Goal: Task Accomplishment & Management: Manage account settings

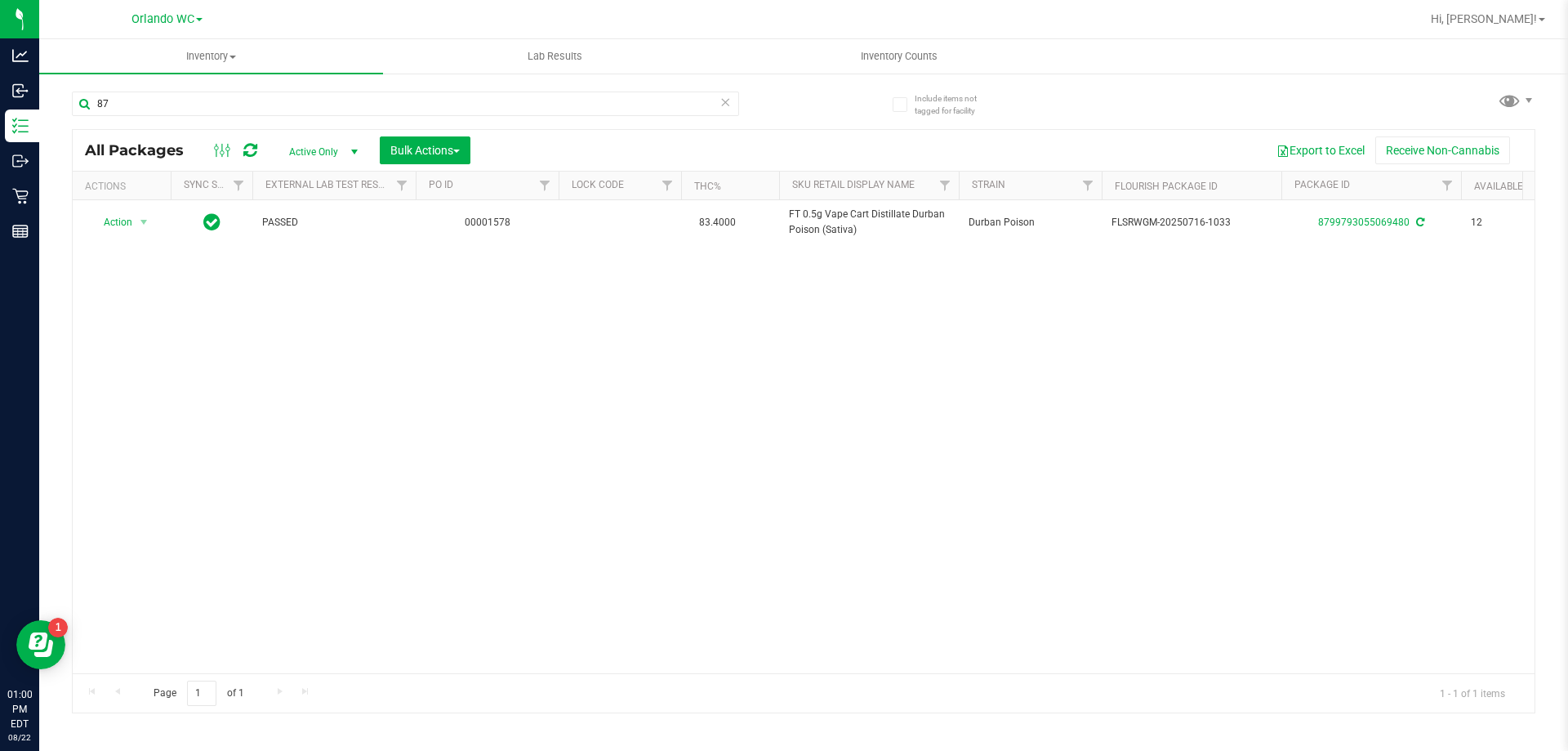
type input "8"
type input "1422047124962233"
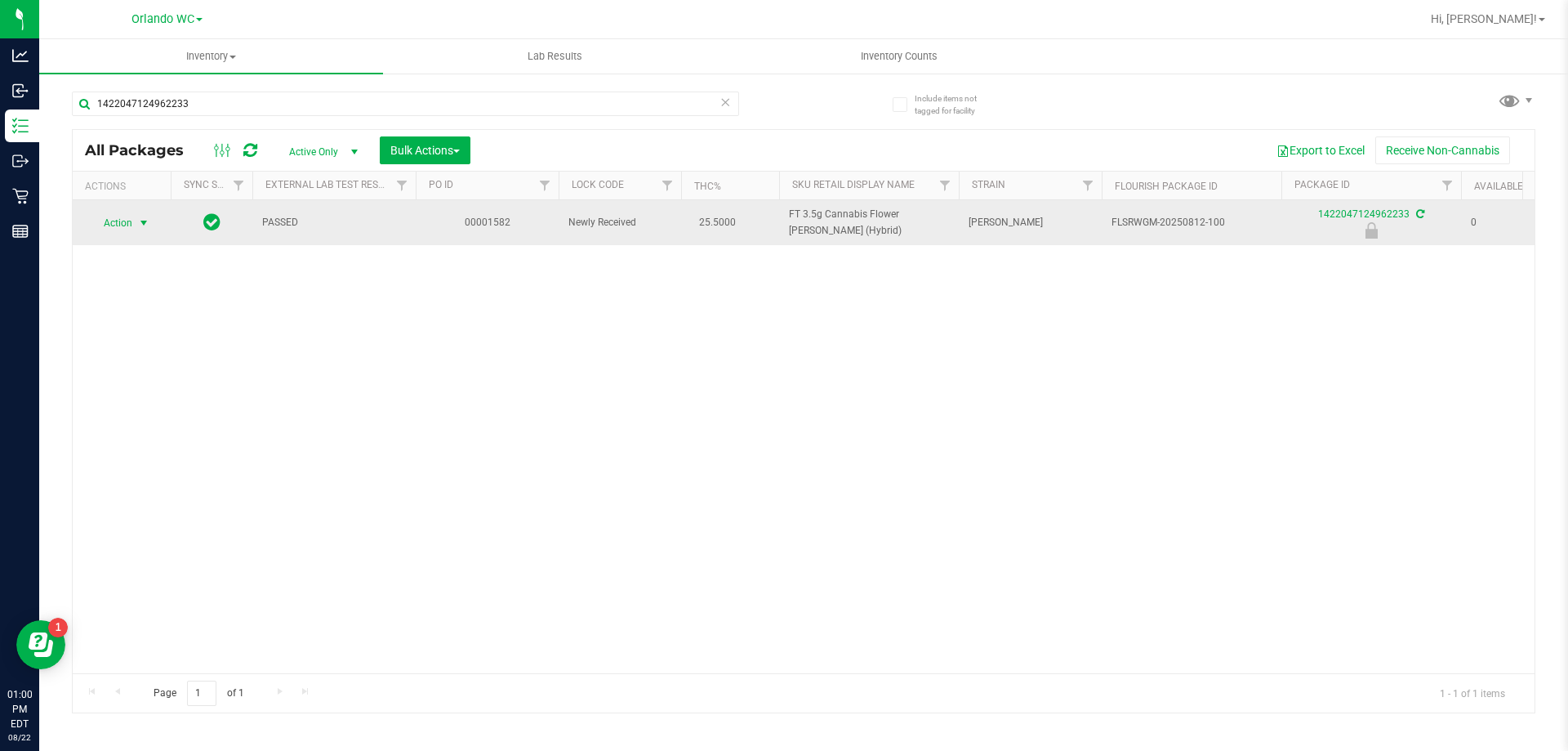
click at [104, 214] on span "Action" at bounding box center [111, 223] width 44 height 23
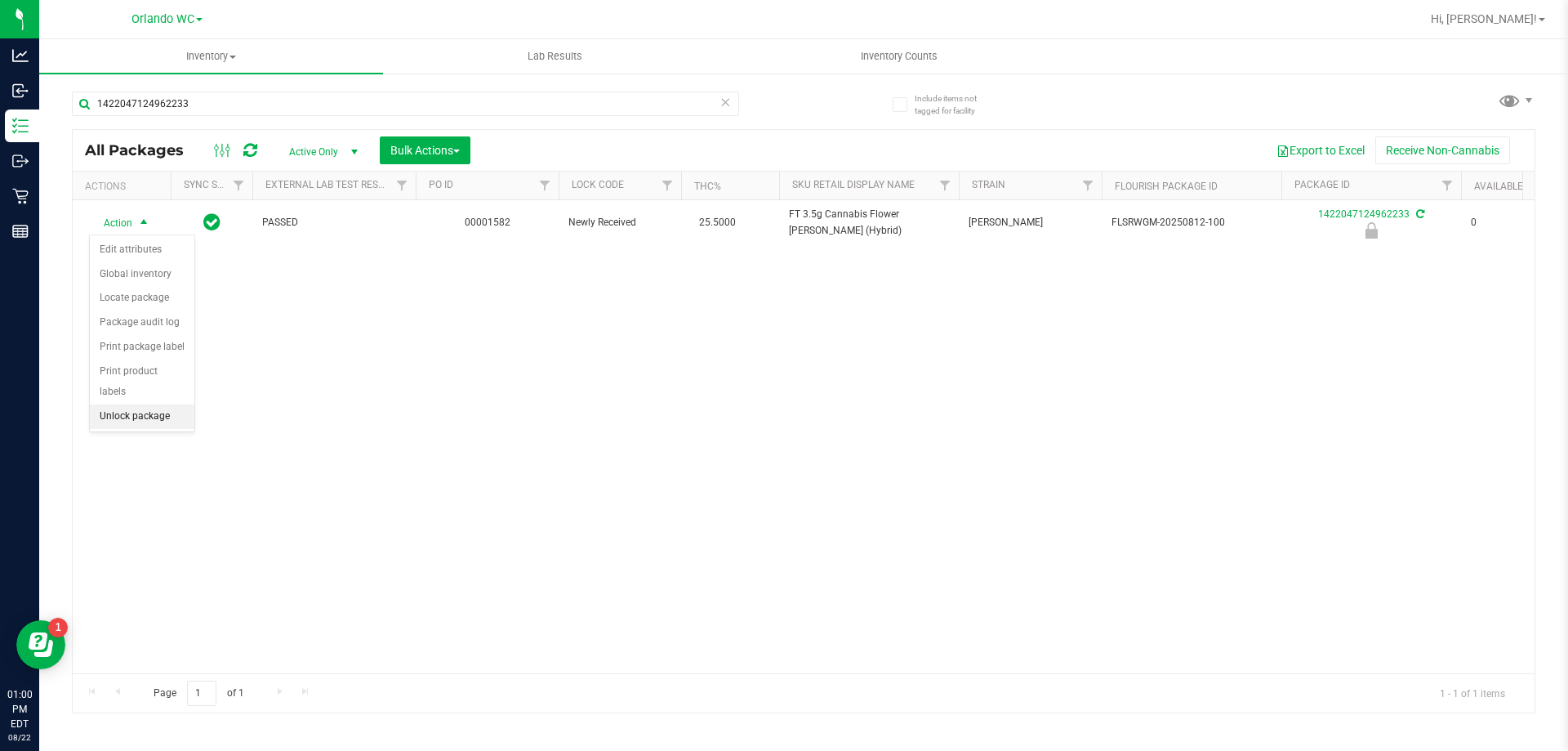
click at [143, 404] on li "Unlock package" at bounding box center [142, 416] width 104 height 24
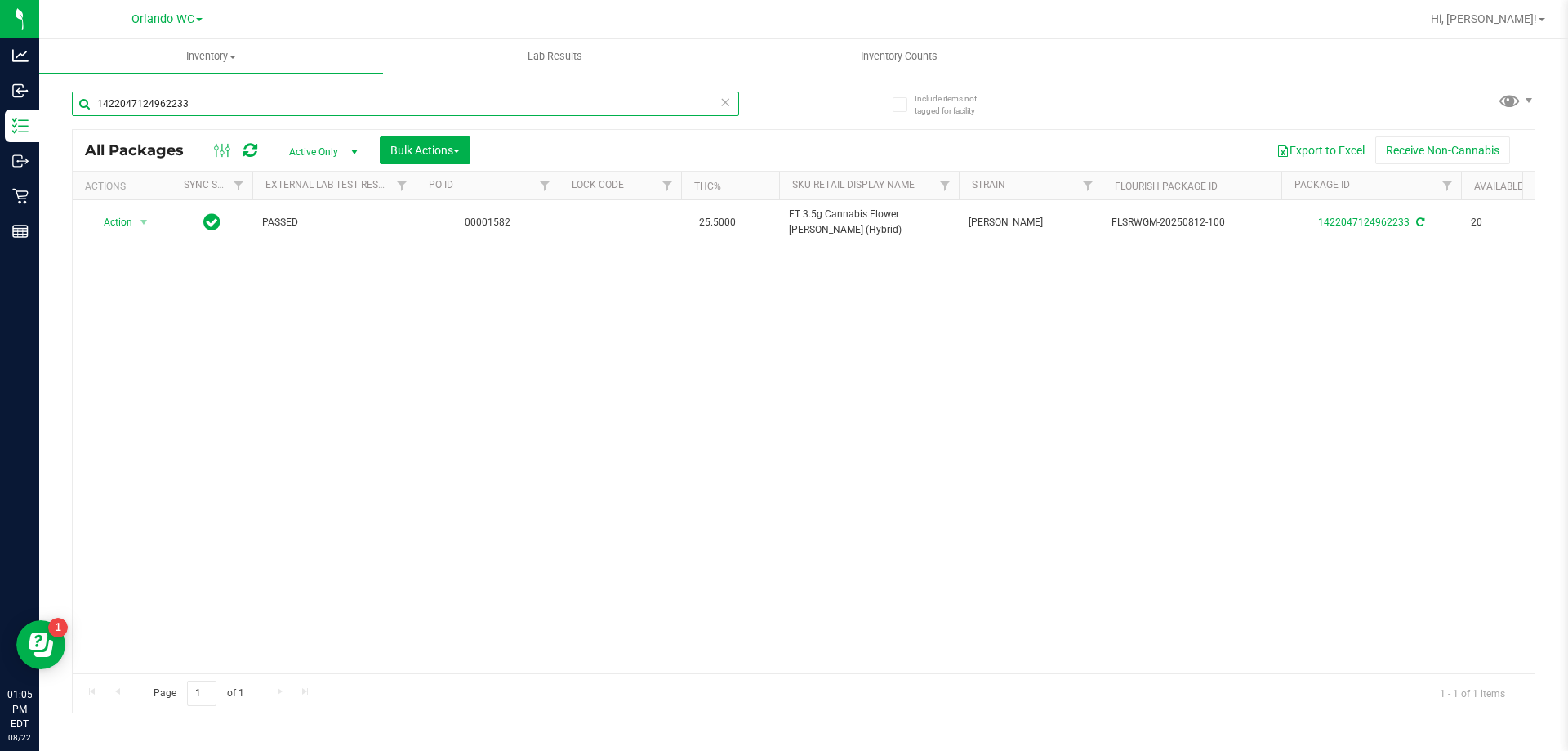
click at [617, 98] on input "1422047124962233" at bounding box center [405, 103] width 667 height 24
type input "1"
type input "6675425116446169"
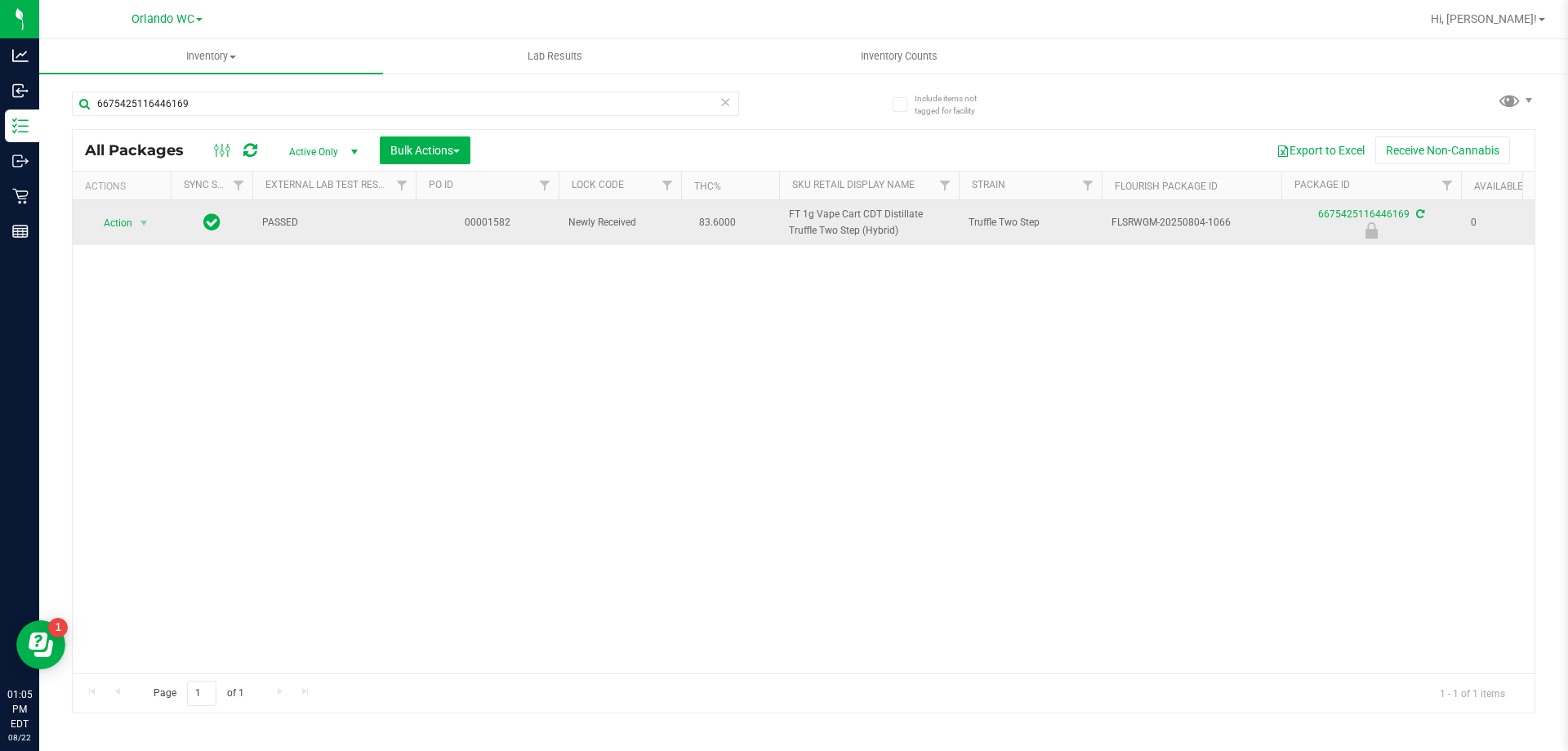
click at [105, 234] on td "Action Action Edit attributes Global inventory Locate package Package audit log…" at bounding box center [122, 223] width 98 height 45
click at [127, 237] on td "Action Action Edit attributes Global inventory Locate package Package audit log…" at bounding box center [122, 223] width 98 height 45
click at [125, 230] on span "Action" at bounding box center [111, 223] width 44 height 23
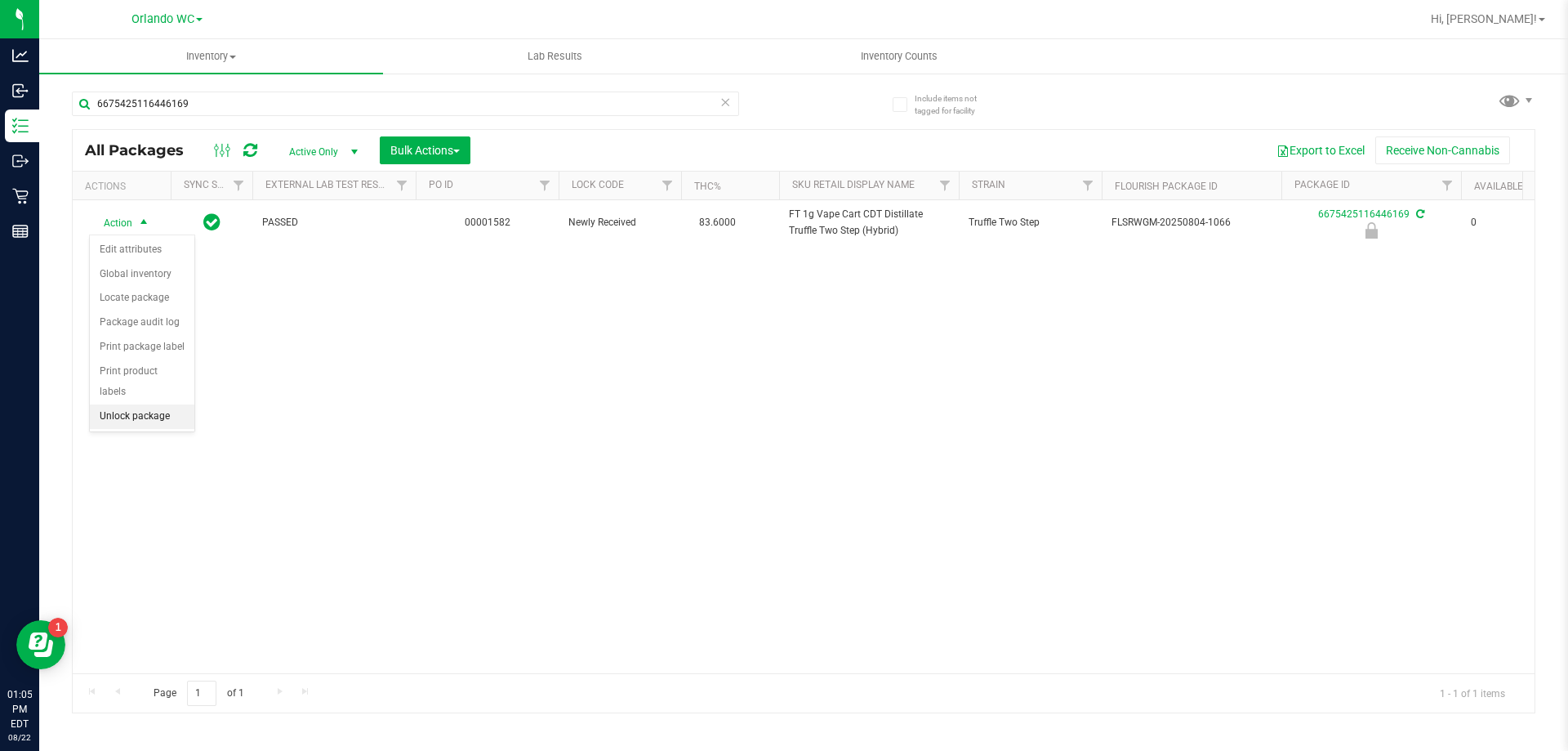
click at [125, 404] on li "Unlock package" at bounding box center [142, 416] width 104 height 24
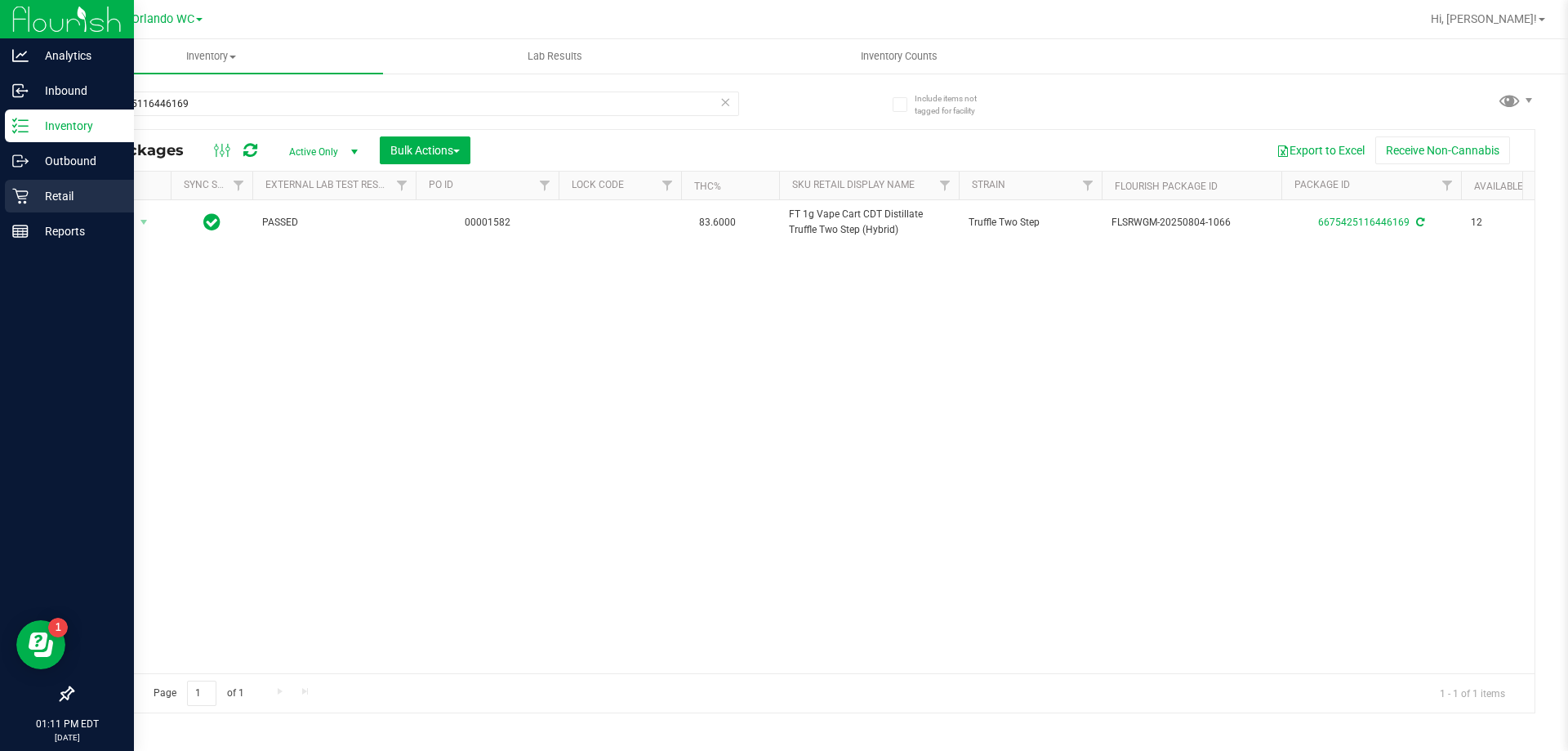
click at [0, 187] on link "Retail" at bounding box center [67, 198] width 134 height 35
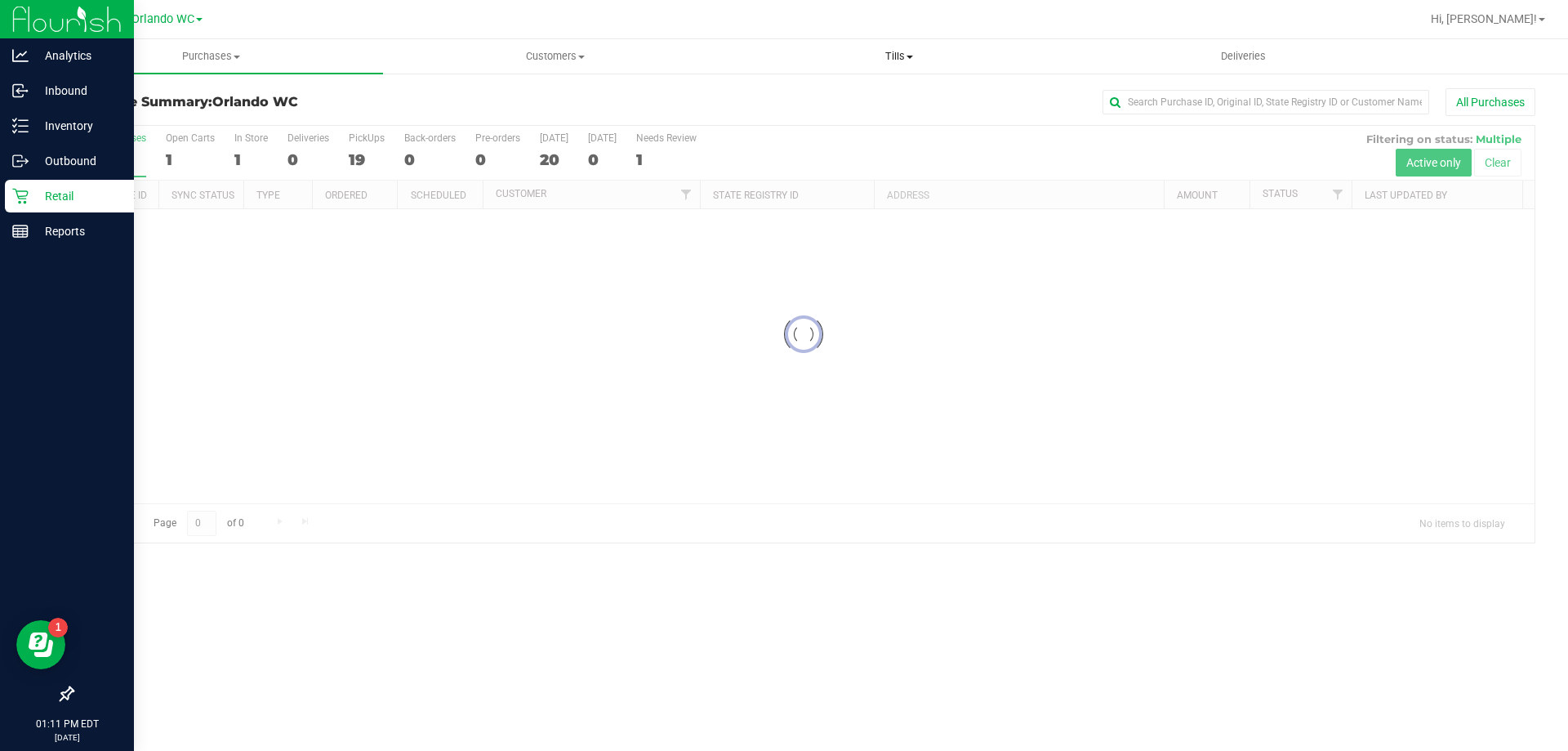
click at [863, 63] on span "Tills" at bounding box center [898, 57] width 342 height 15
click at [848, 103] on li "Manage tills" at bounding box center [898, 99] width 344 height 20
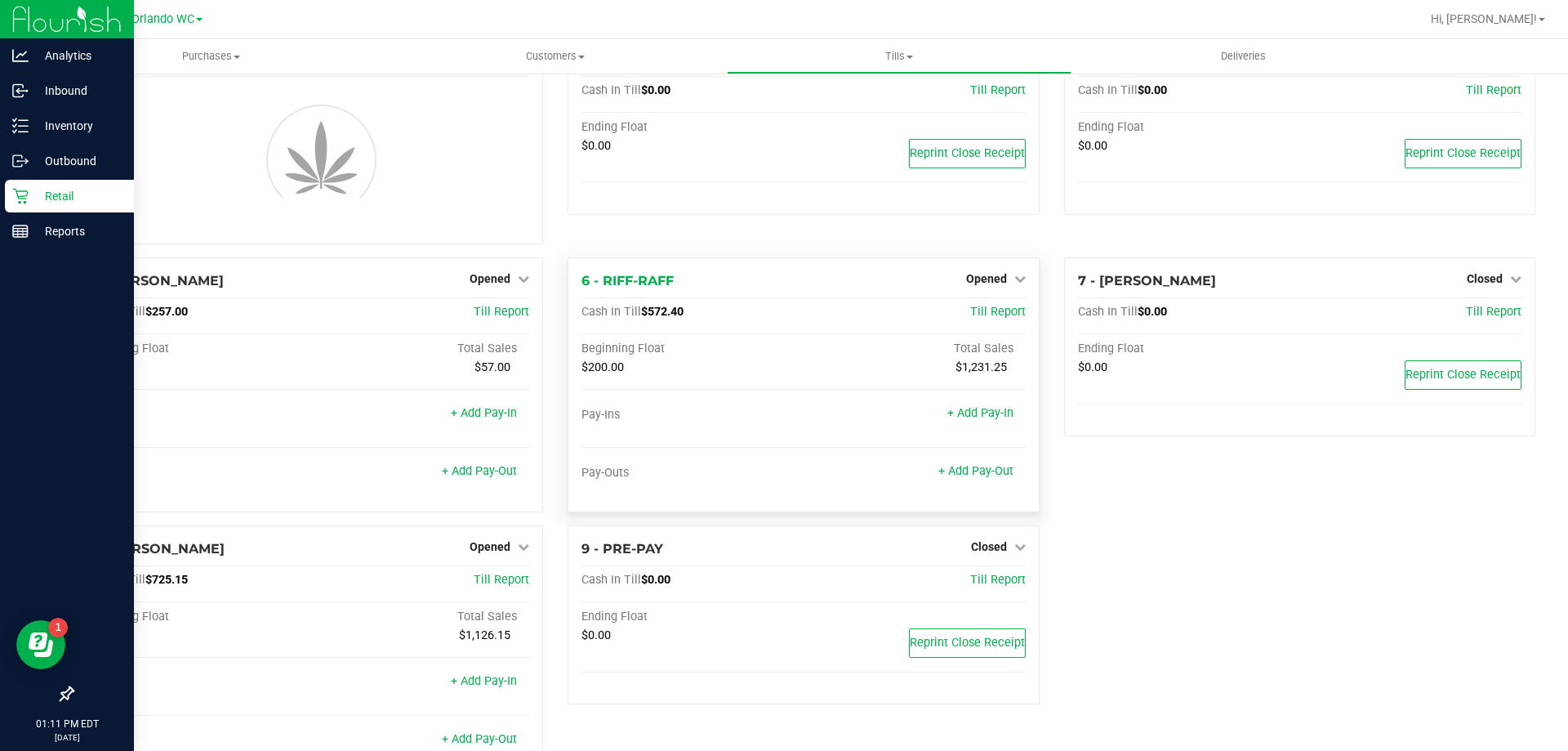
scroll to position [82, 0]
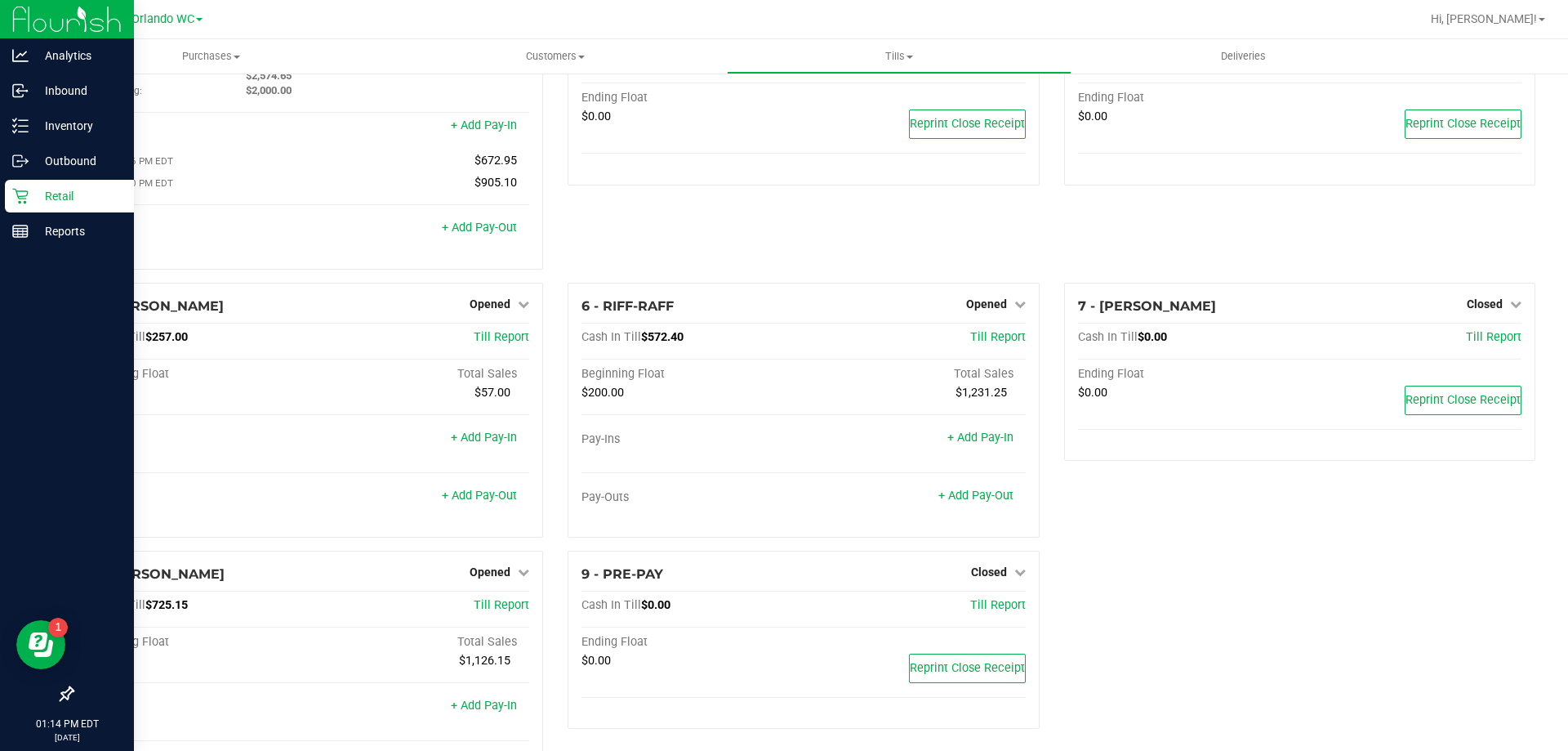
click at [647, 244] on div "3 - [PERSON_NAME]-DERULO Closed Open Till Cash In Till $0.00 Till Report Ending…" at bounding box center [803, 144] width 496 height 276
click at [1004, 308] on link "Opened" at bounding box center [996, 304] width 60 height 13
click at [871, 235] on div "3 - [PERSON_NAME]-DERULO Closed Open Till Cash In Till $0.00 Till Report Ending…" at bounding box center [803, 144] width 496 height 276
click at [979, 493] on link "+ Add Pay-Out" at bounding box center [976, 495] width 75 height 14
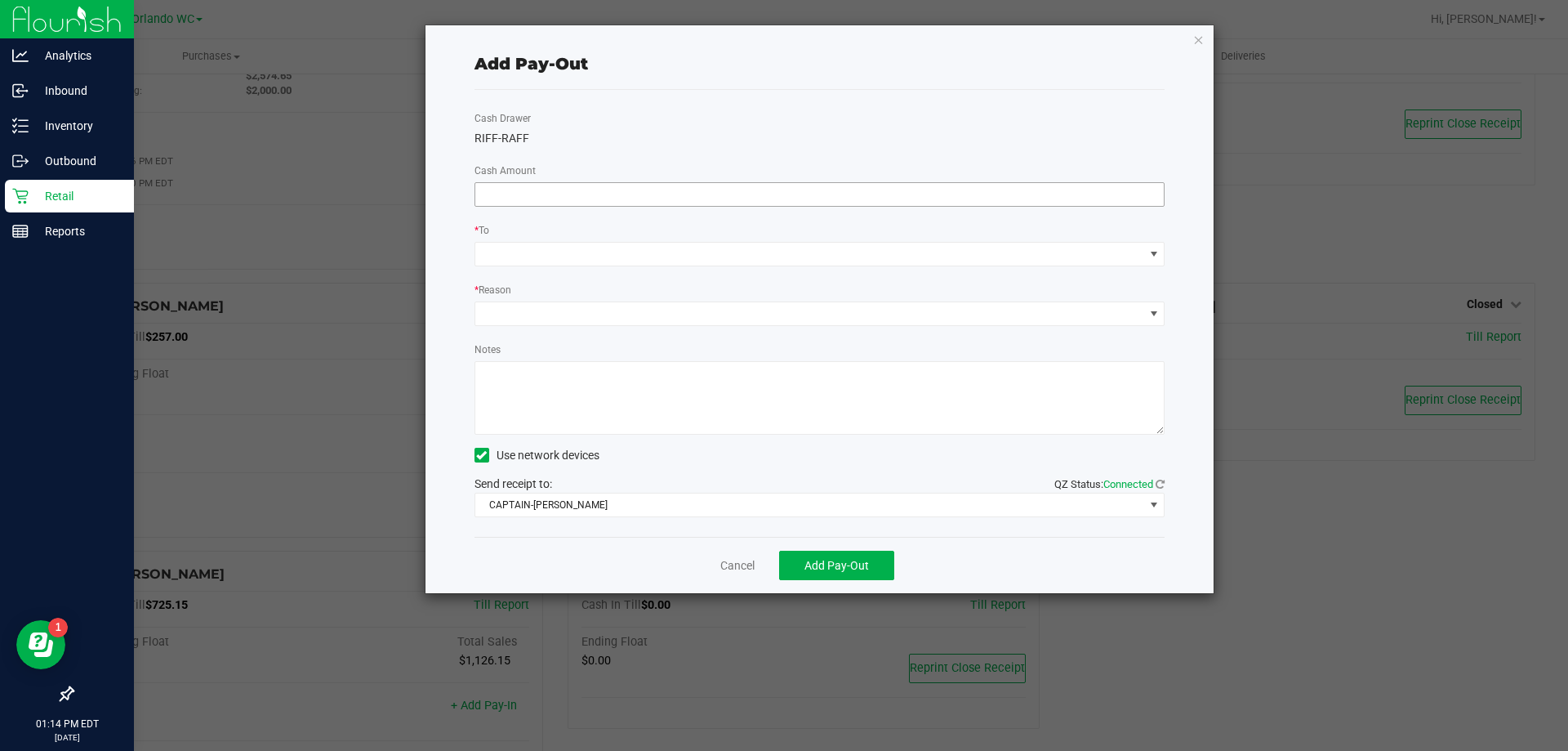
click at [557, 193] on input at bounding box center [819, 194] width 689 height 23
type input "3"
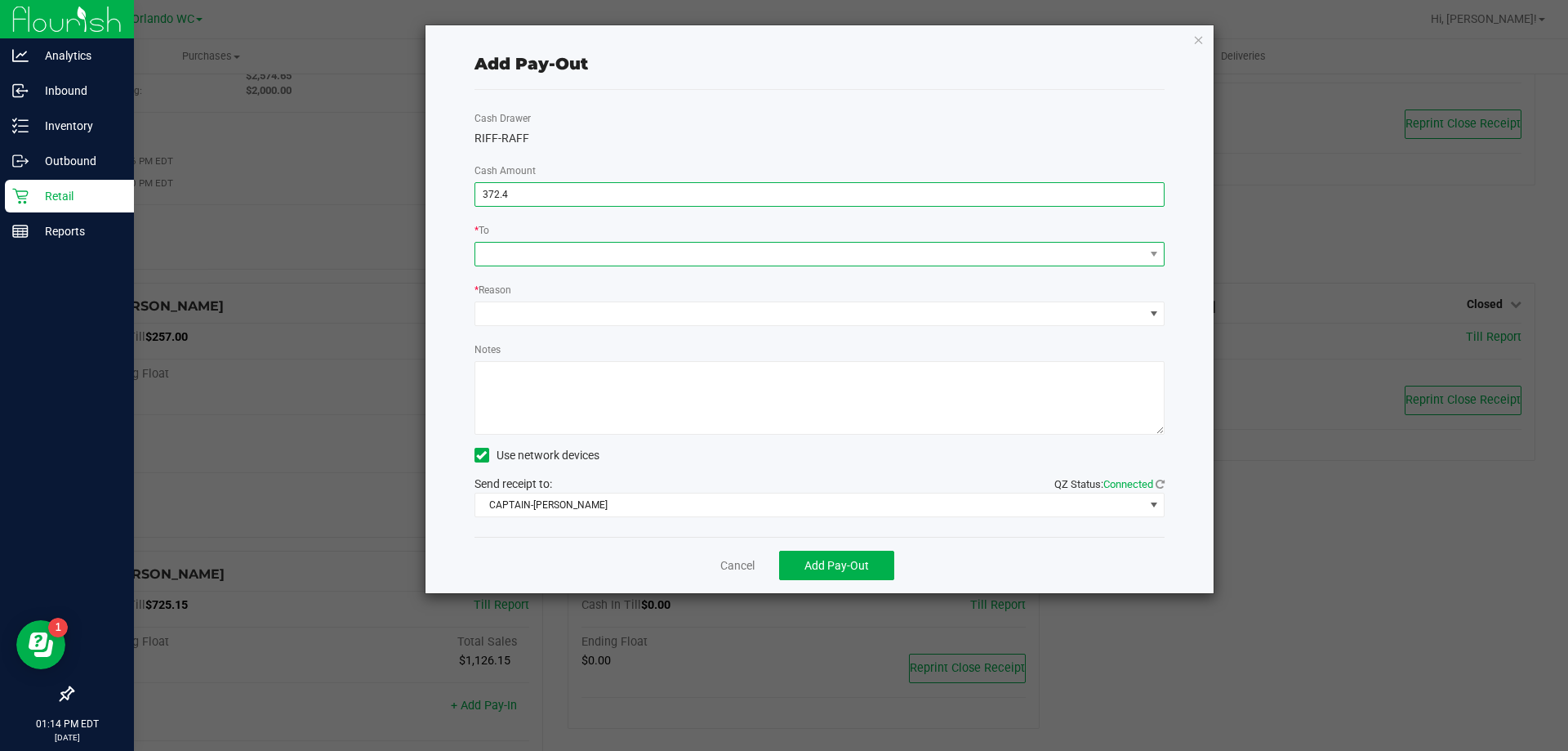
click at [774, 261] on span at bounding box center [809, 253] width 669 height 23
type input "$372.40"
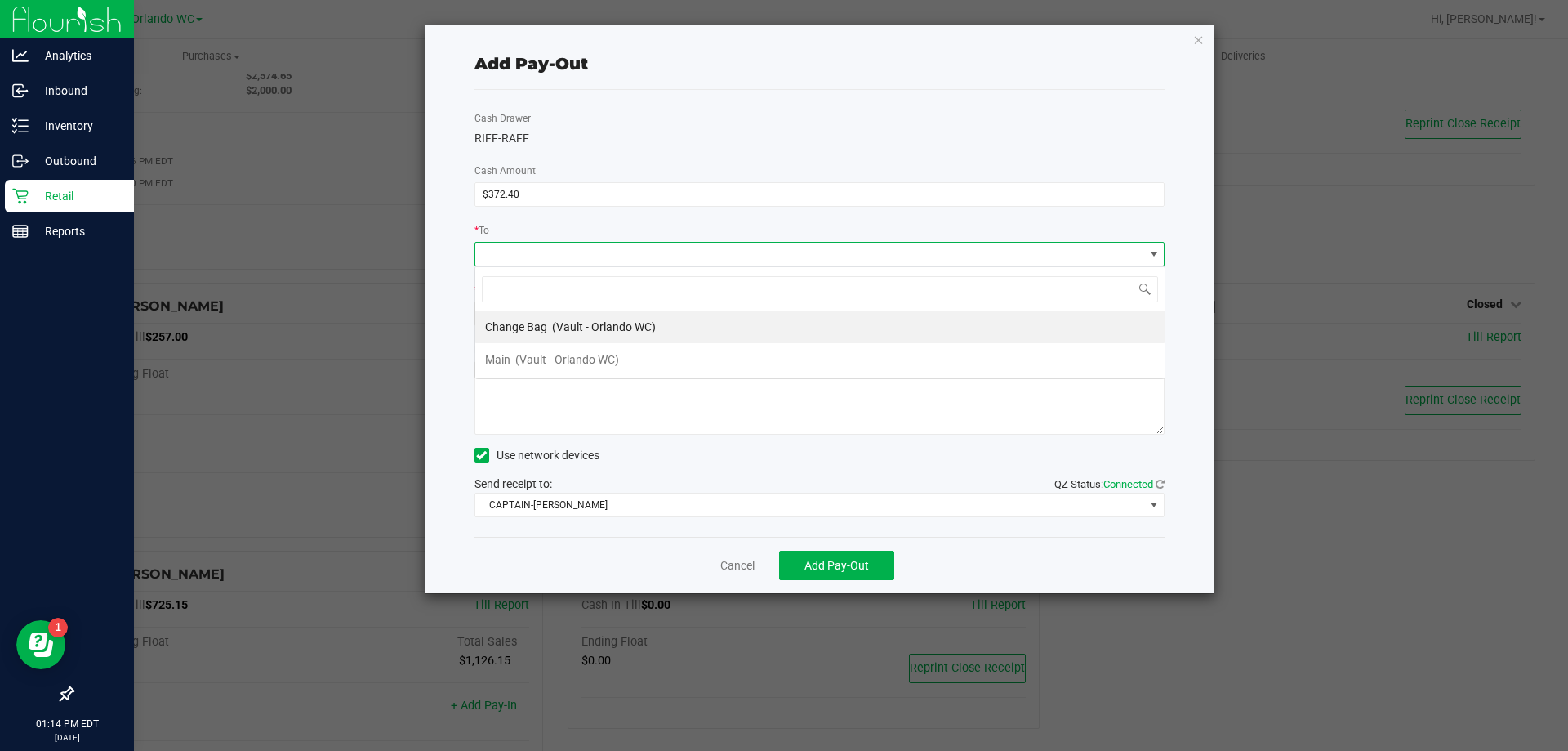
scroll to position [24, 690]
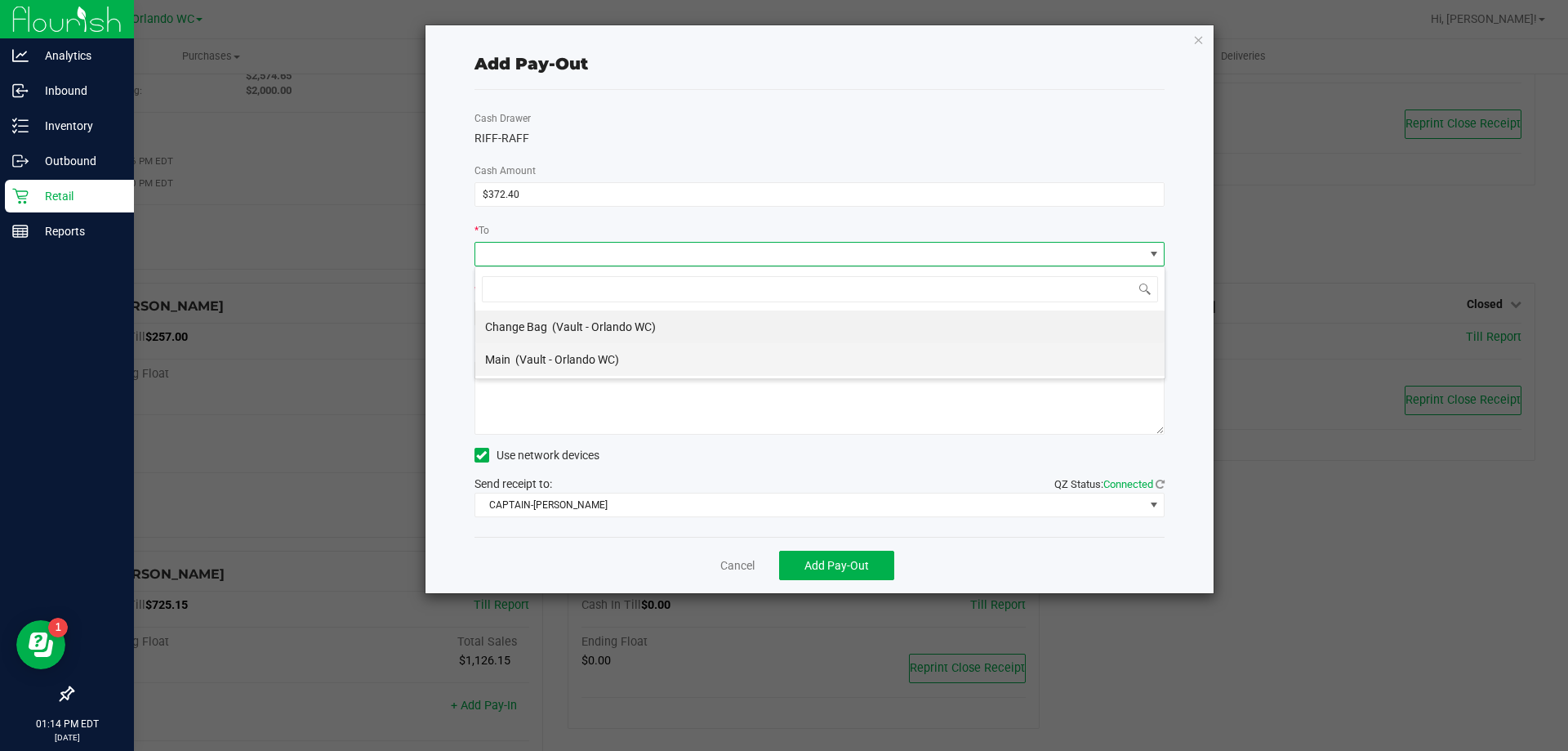
click at [567, 368] on div "Main (Vault - Orlando WC)" at bounding box center [552, 359] width 134 height 29
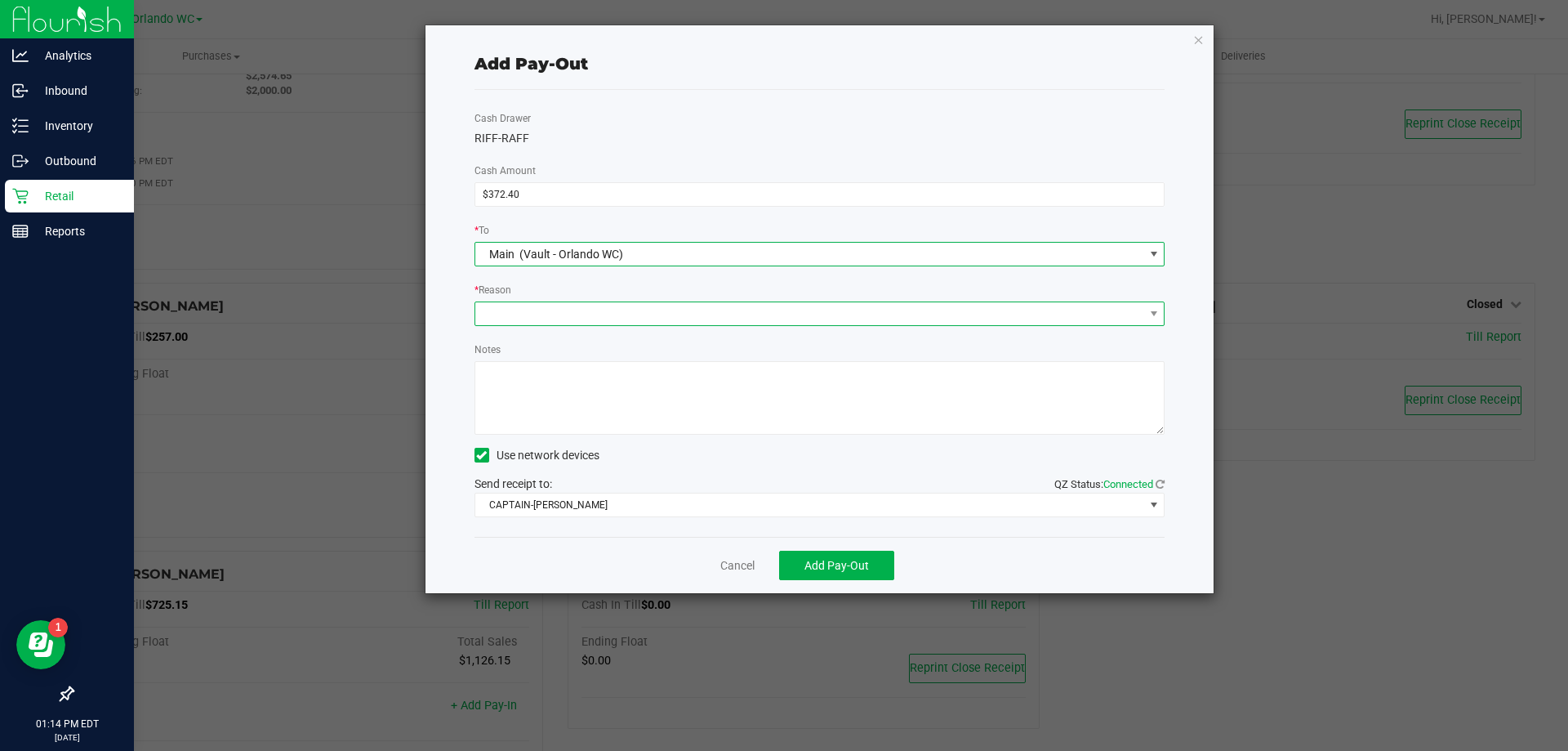
click at [667, 323] on span at bounding box center [809, 313] width 669 height 23
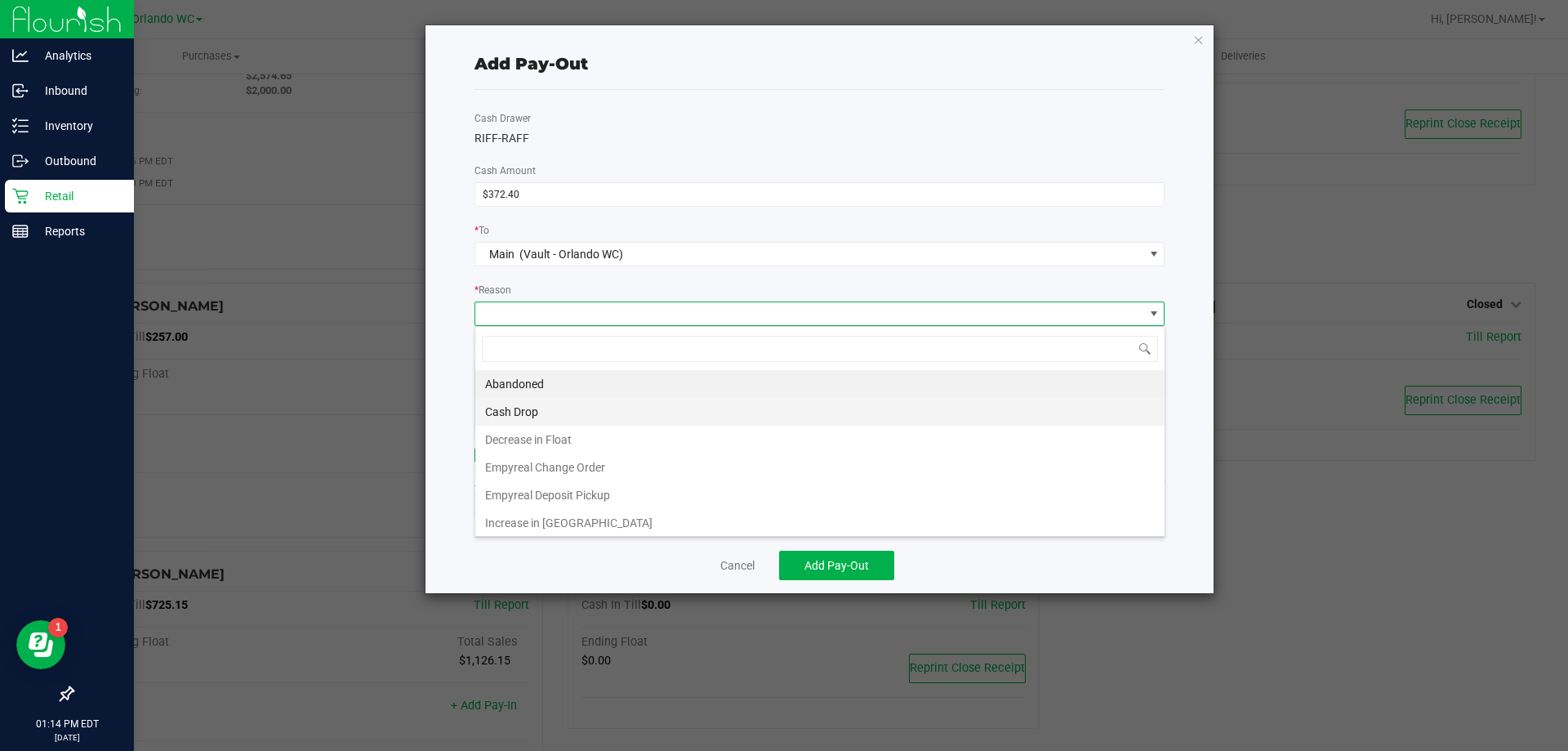
click at [592, 416] on li "Cash Drop" at bounding box center [819, 411] width 689 height 28
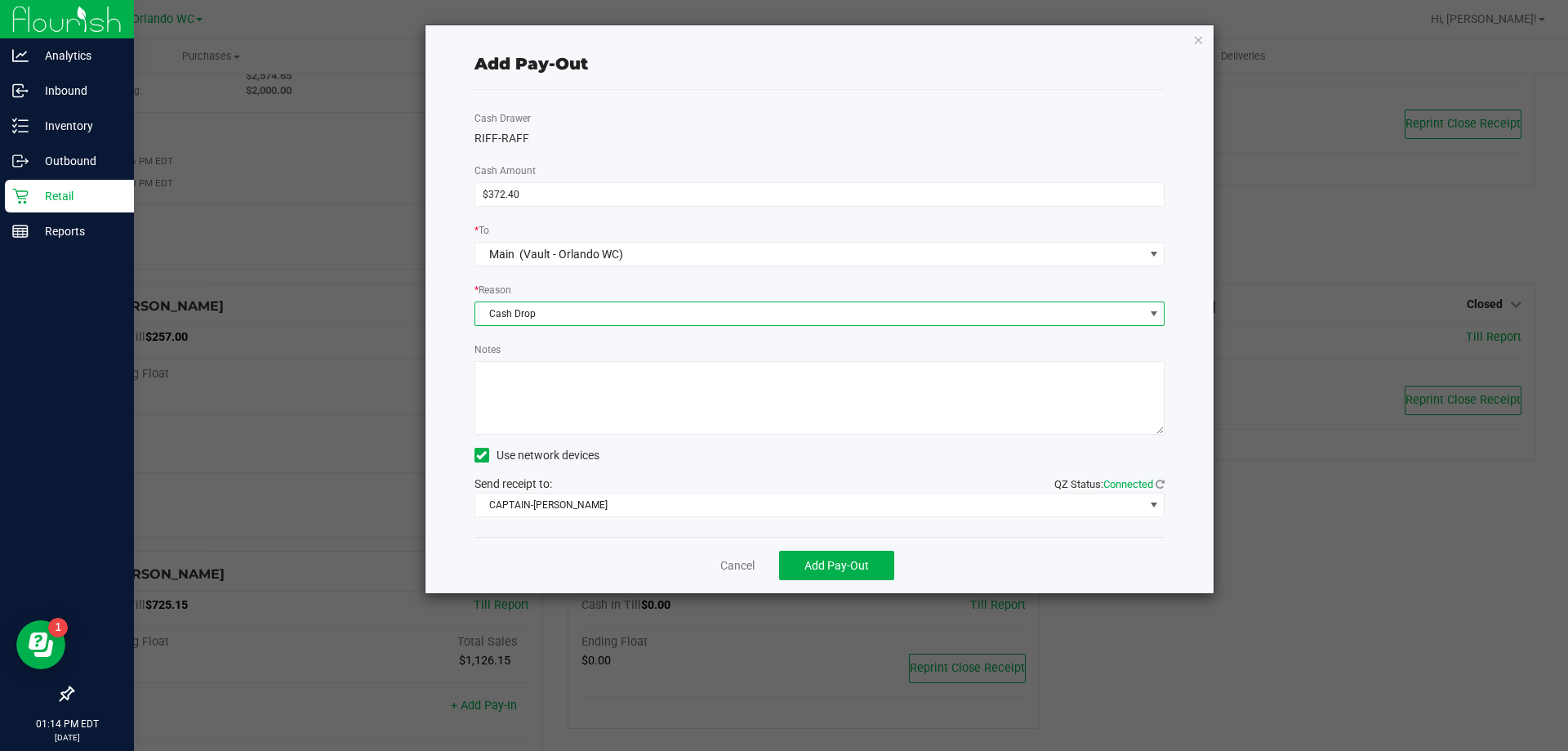
click at [646, 413] on textarea "Notes" at bounding box center [819, 398] width 691 height 73
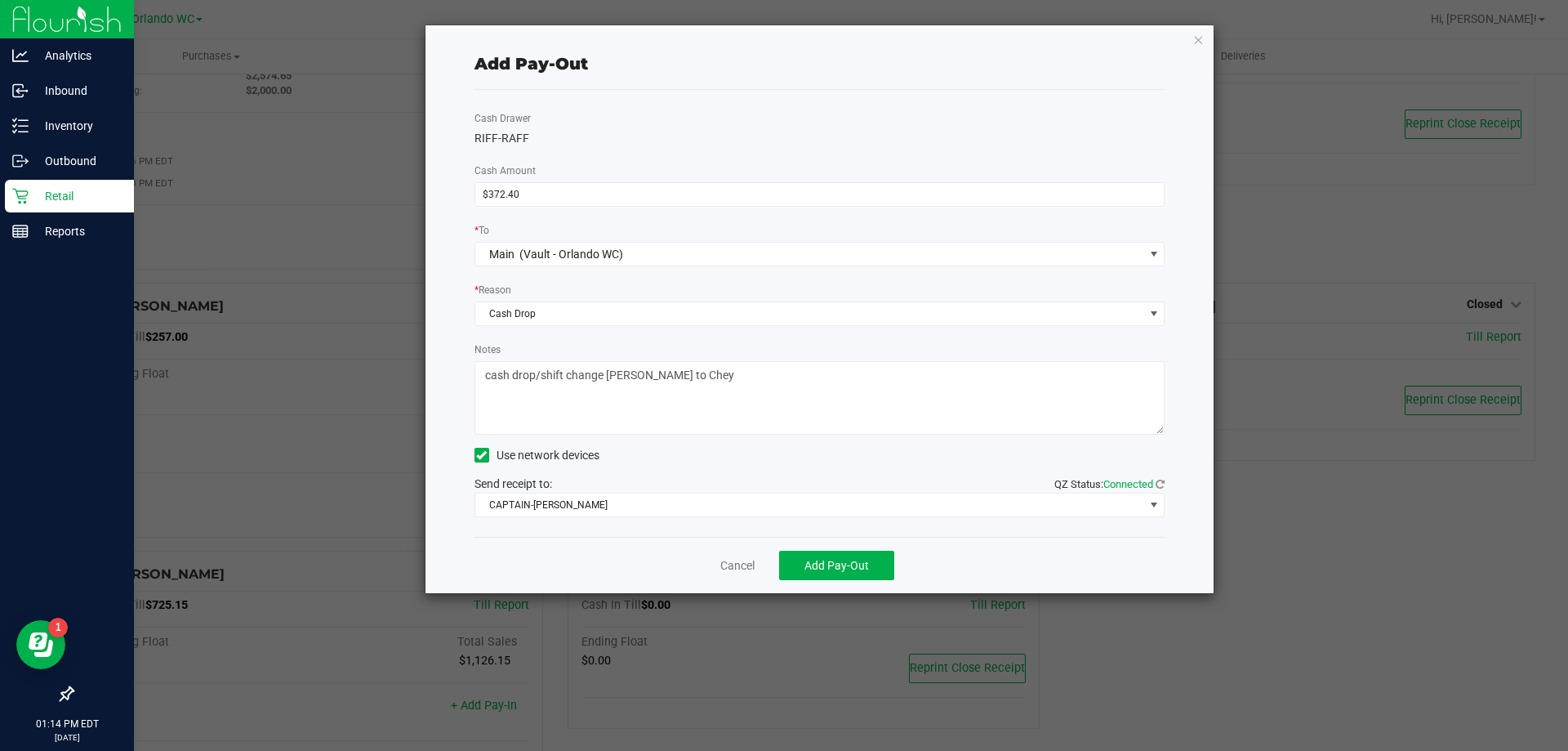
type textarea "cash drop/shift change [PERSON_NAME] to Chey"
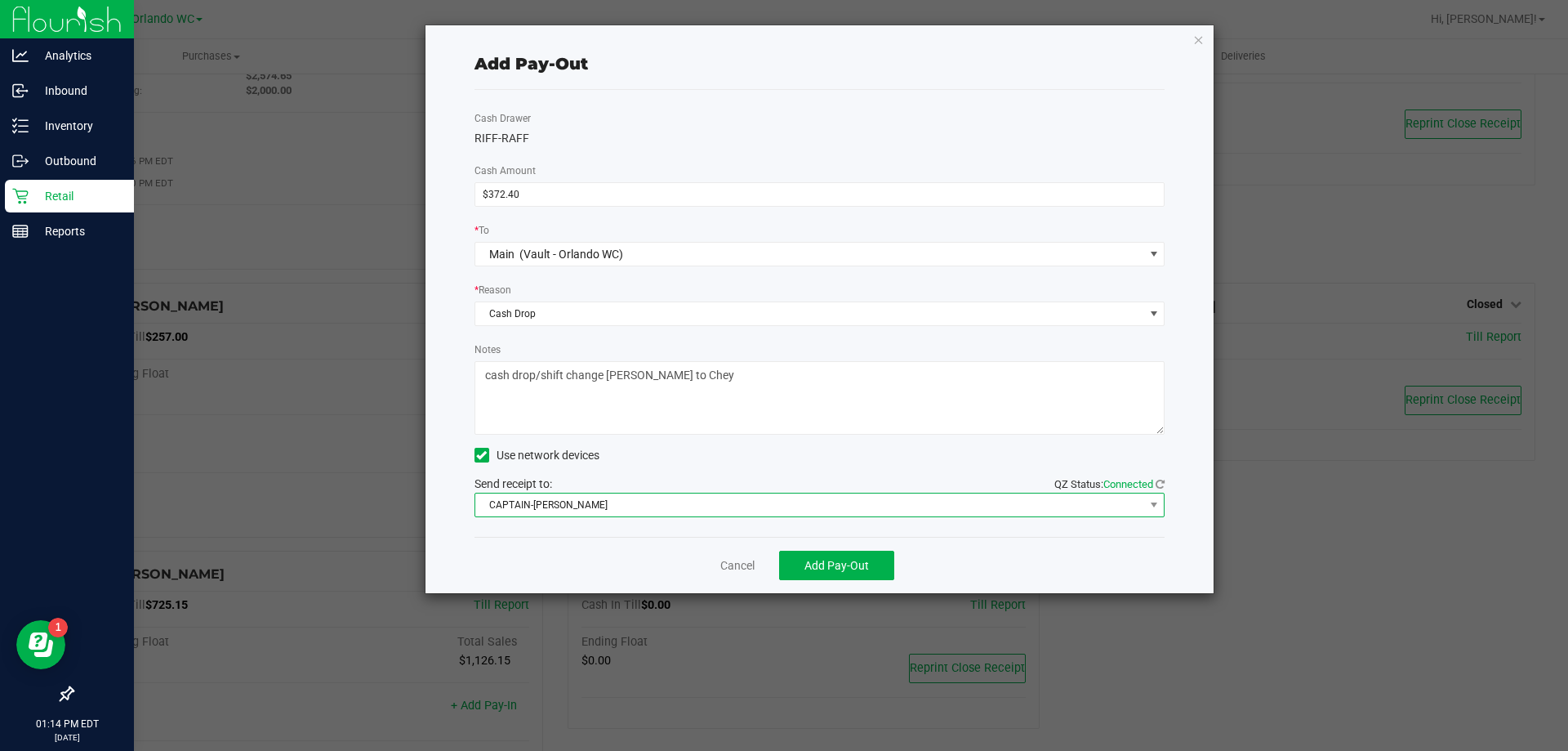
click at [801, 501] on span "CAPTAIN-[PERSON_NAME]" at bounding box center [809, 504] width 669 height 23
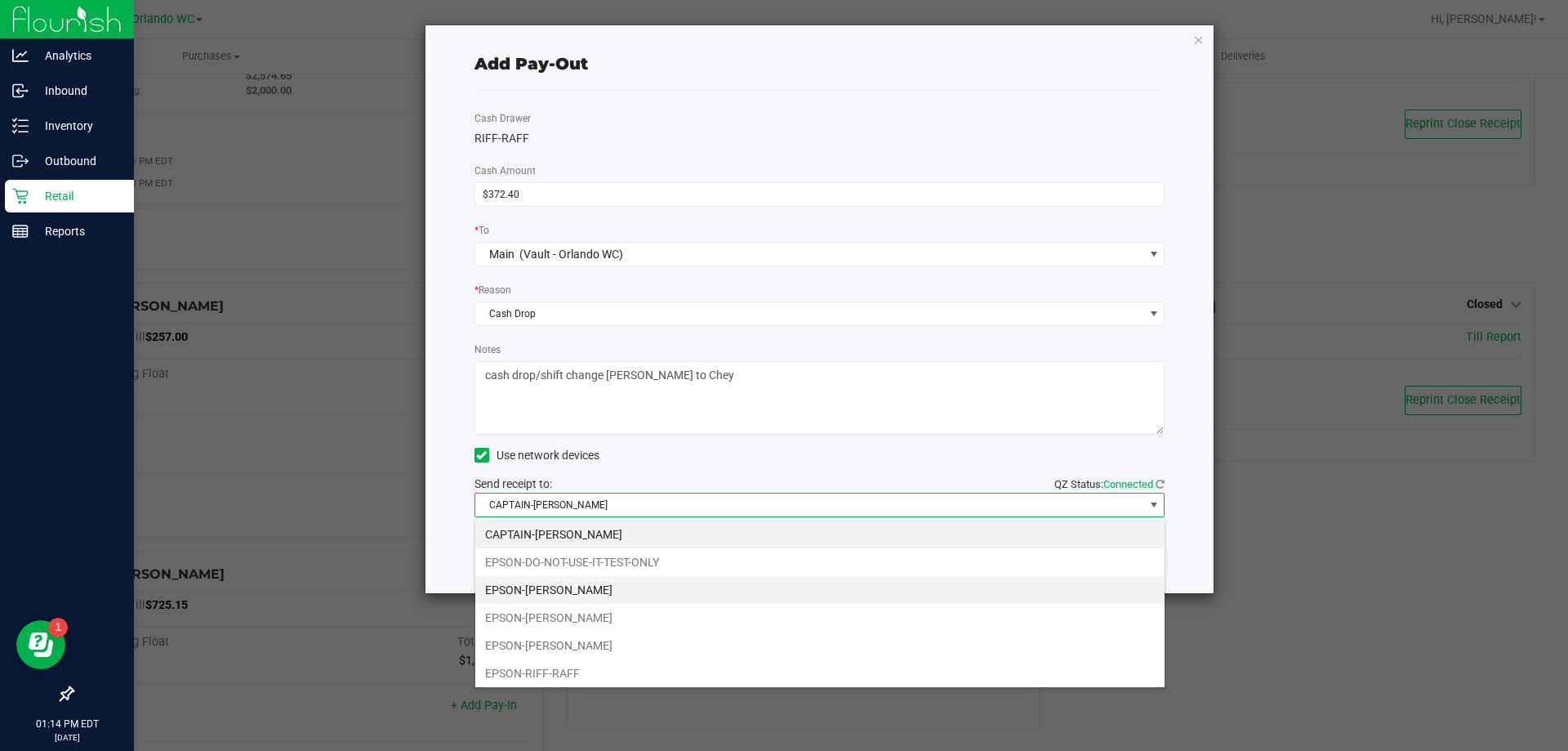
click at [638, 588] on li "EPSON-[PERSON_NAME]" at bounding box center [819, 589] width 689 height 28
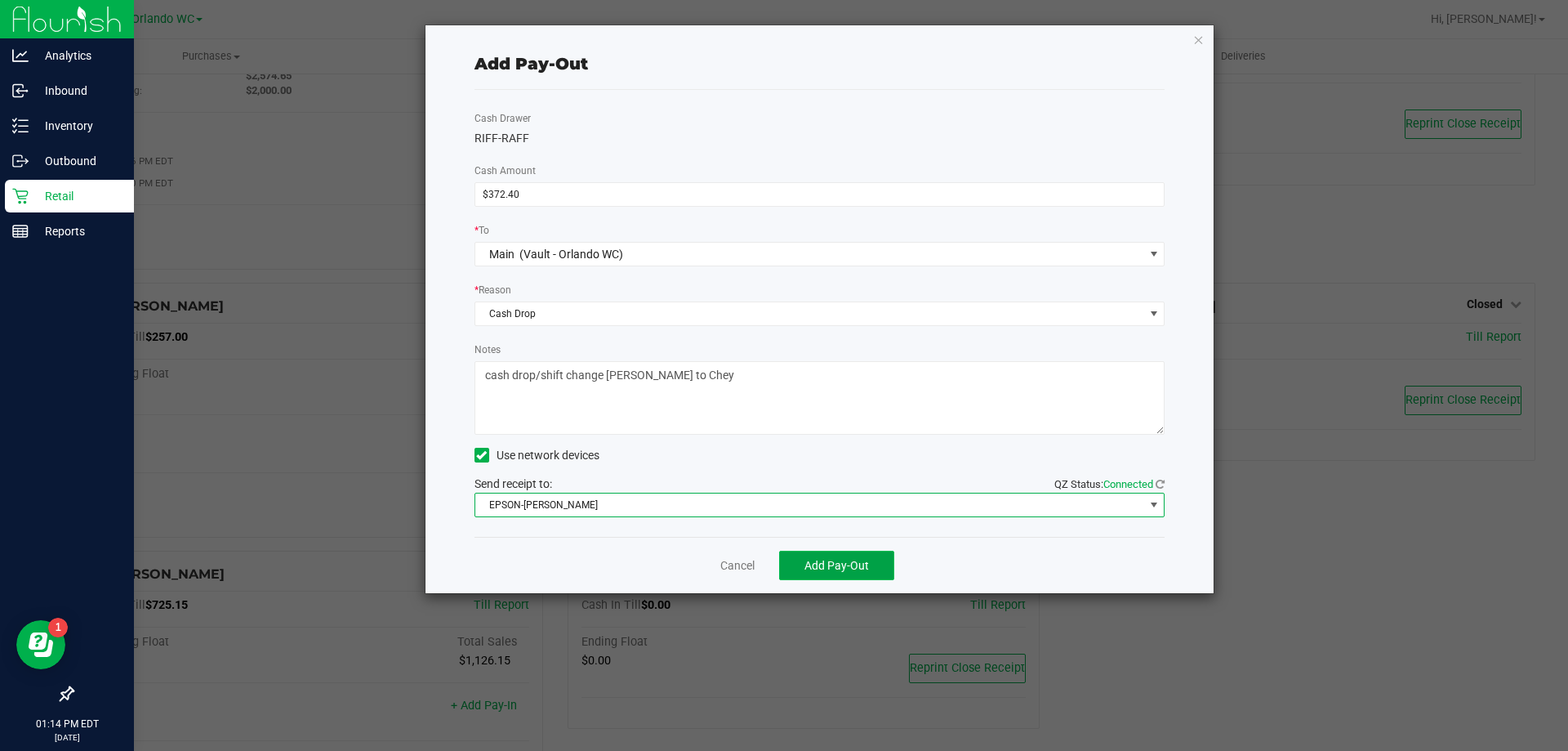
click at [849, 568] on span "Add Pay-Out" at bounding box center [836, 565] width 64 height 13
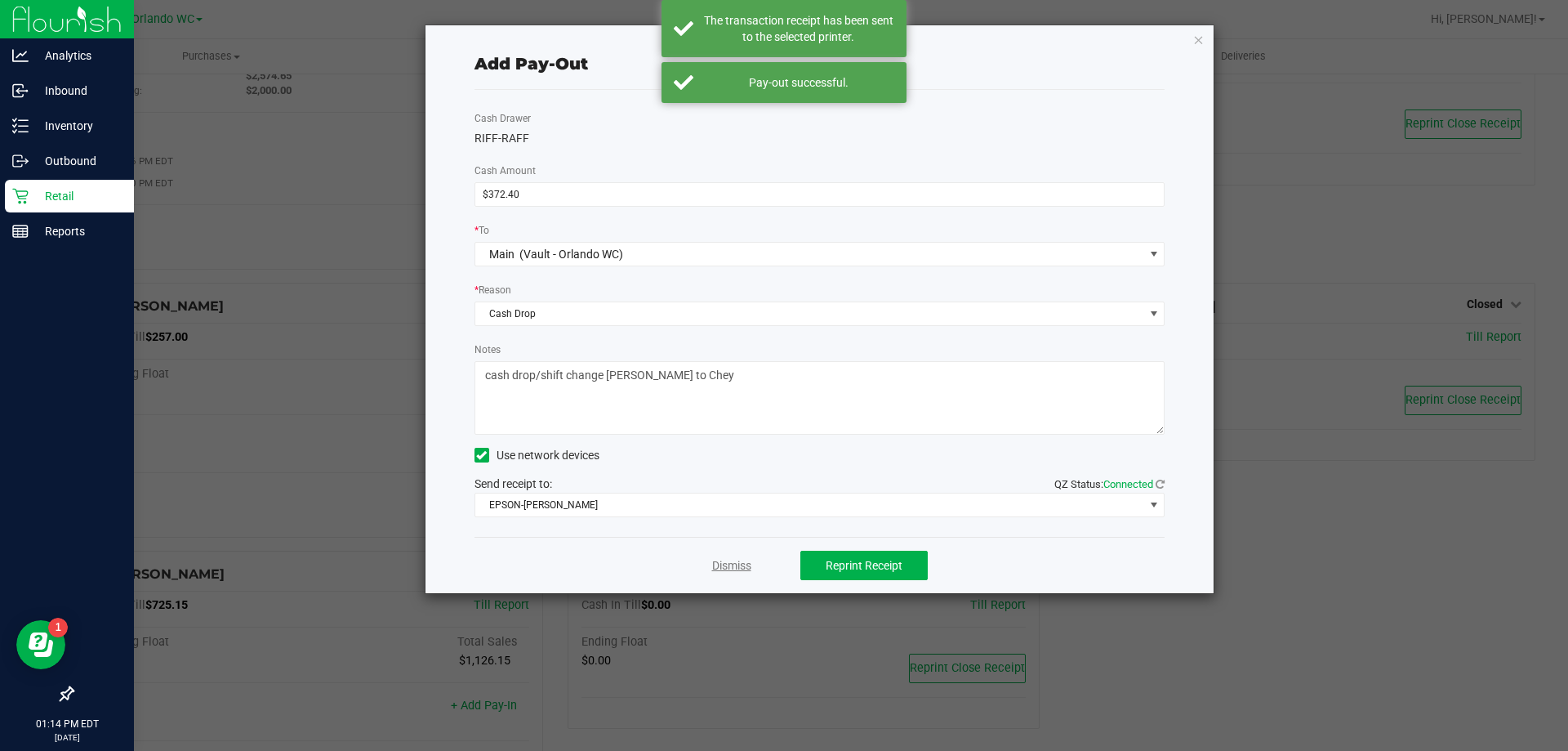
click at [730, 564] on link "Dismiss" at bounding box center [732, 565] width 39 height 18
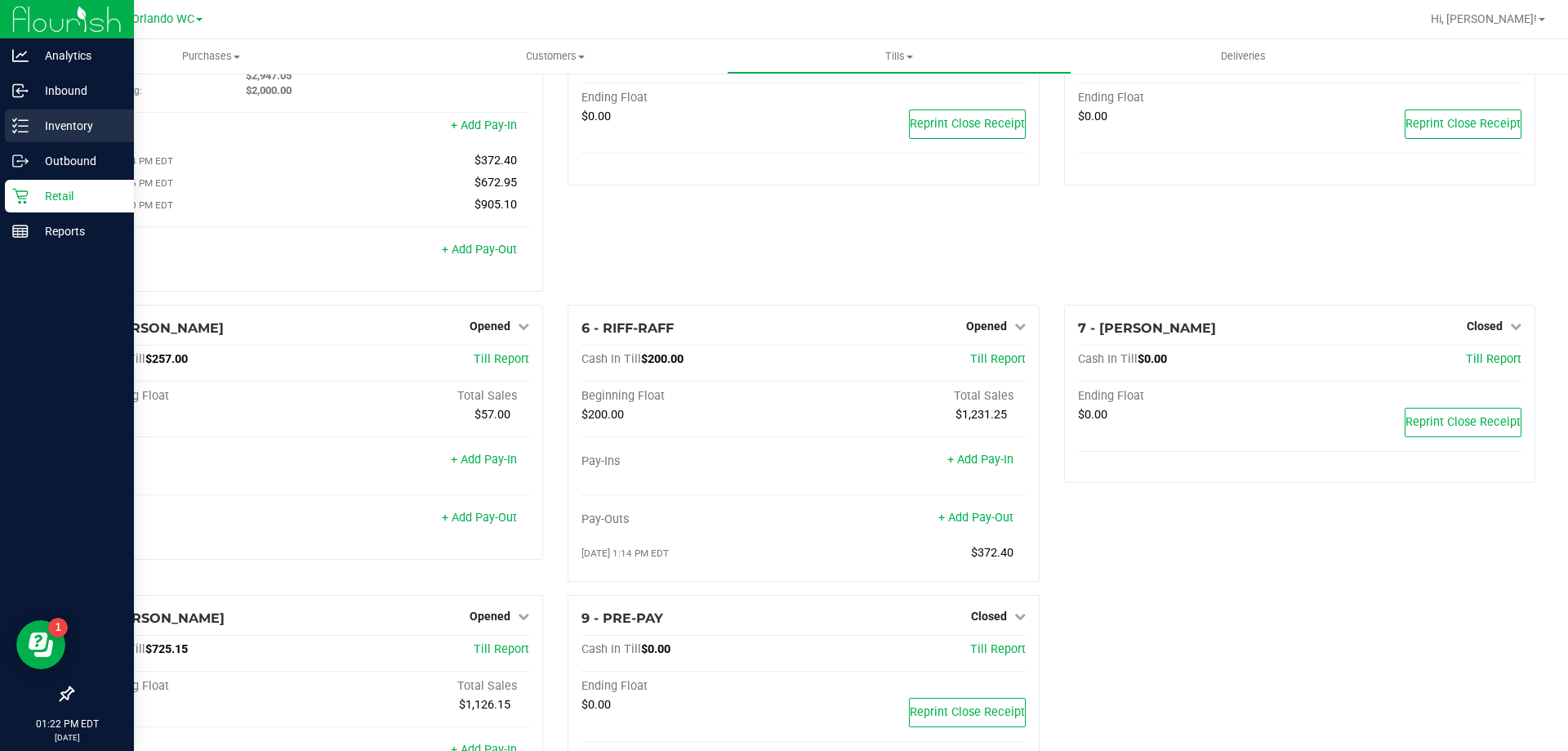
click at [11, 129] on div "Inventory" at bounding box center [69, 125] width 129 height 33
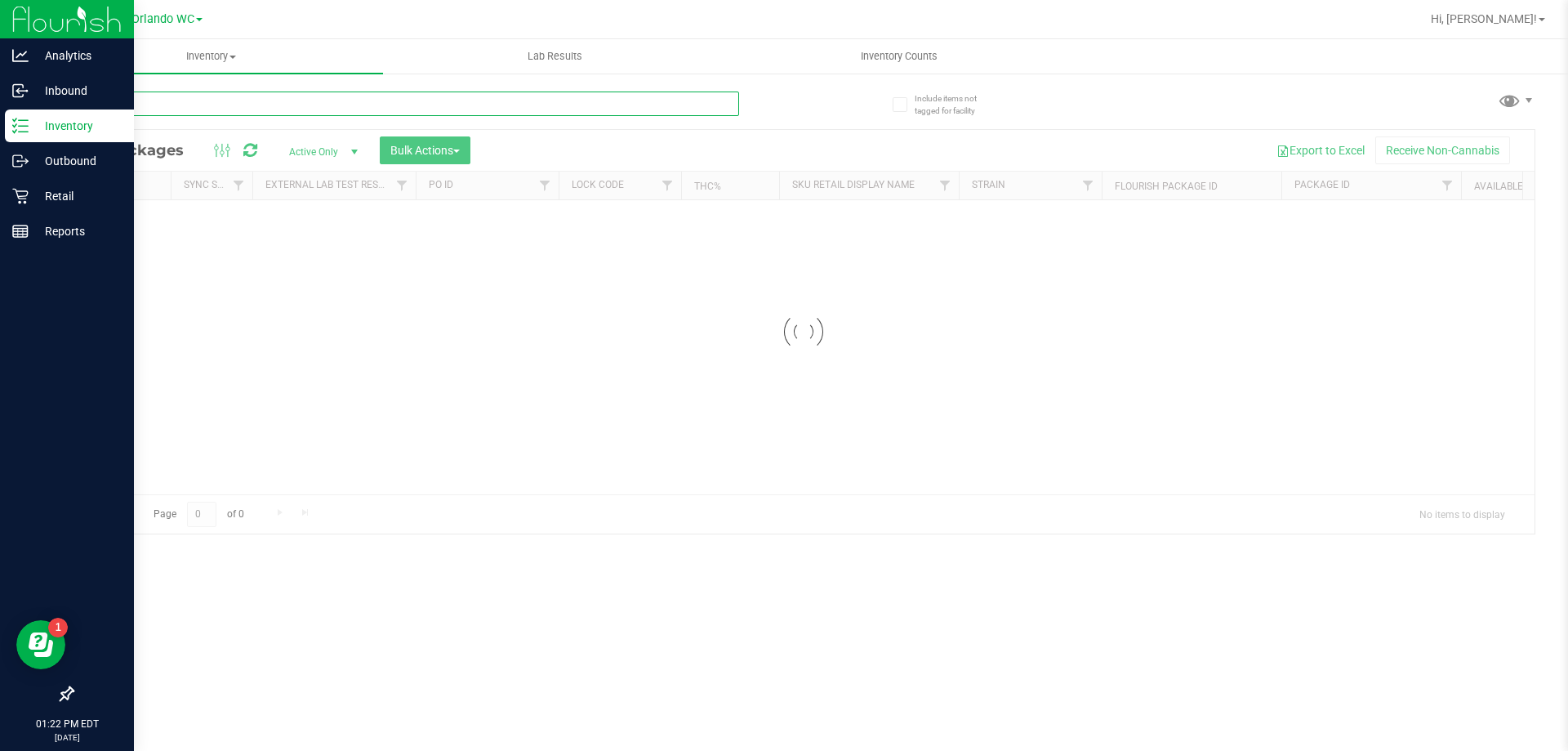
click at [155, 96] on input "text" at bounding box center [405, 103] width 667 height 24
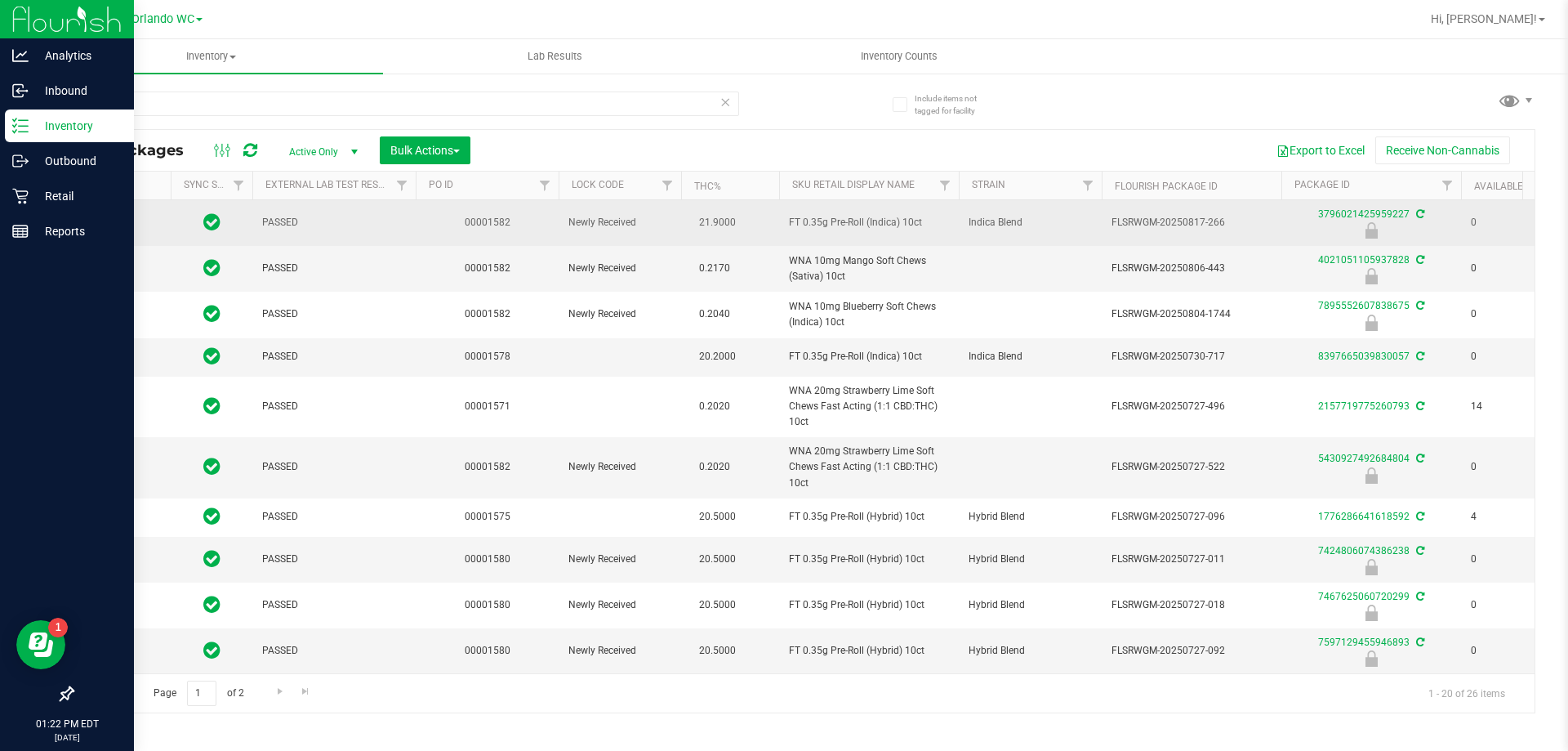
click at [764, 218] on tr "PASSED 00001582 Newly Received 21.9000 FT 0.35g Pre-Roll (Indica) 10ct Indica B…" at bounding box center [1269, 223] width 2393 height 46
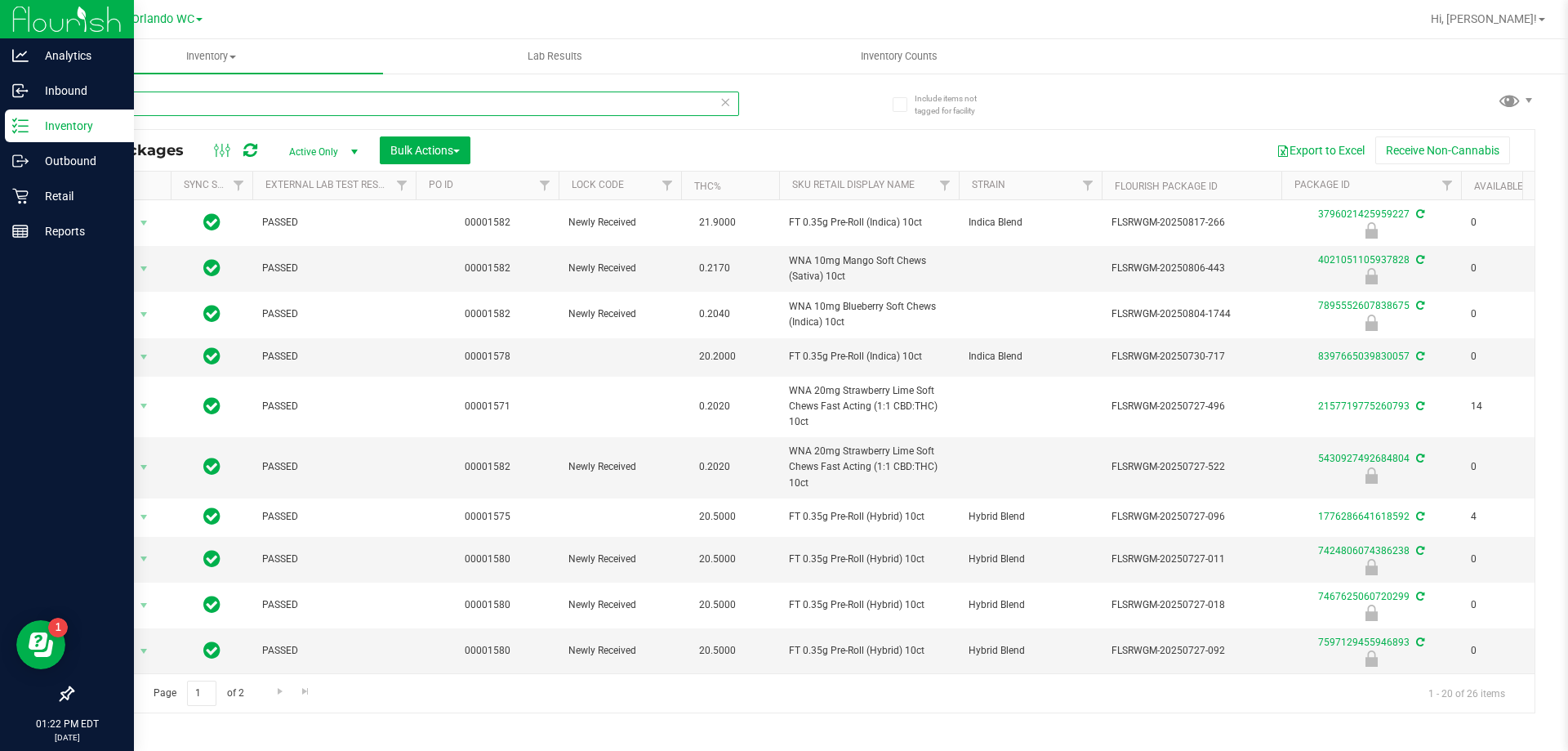
click at [344, 93] on input "10ct" at bounding box center [405, 103] width 667 height 24
paste input "FT 0.35g Pre-Roll (Indica)"
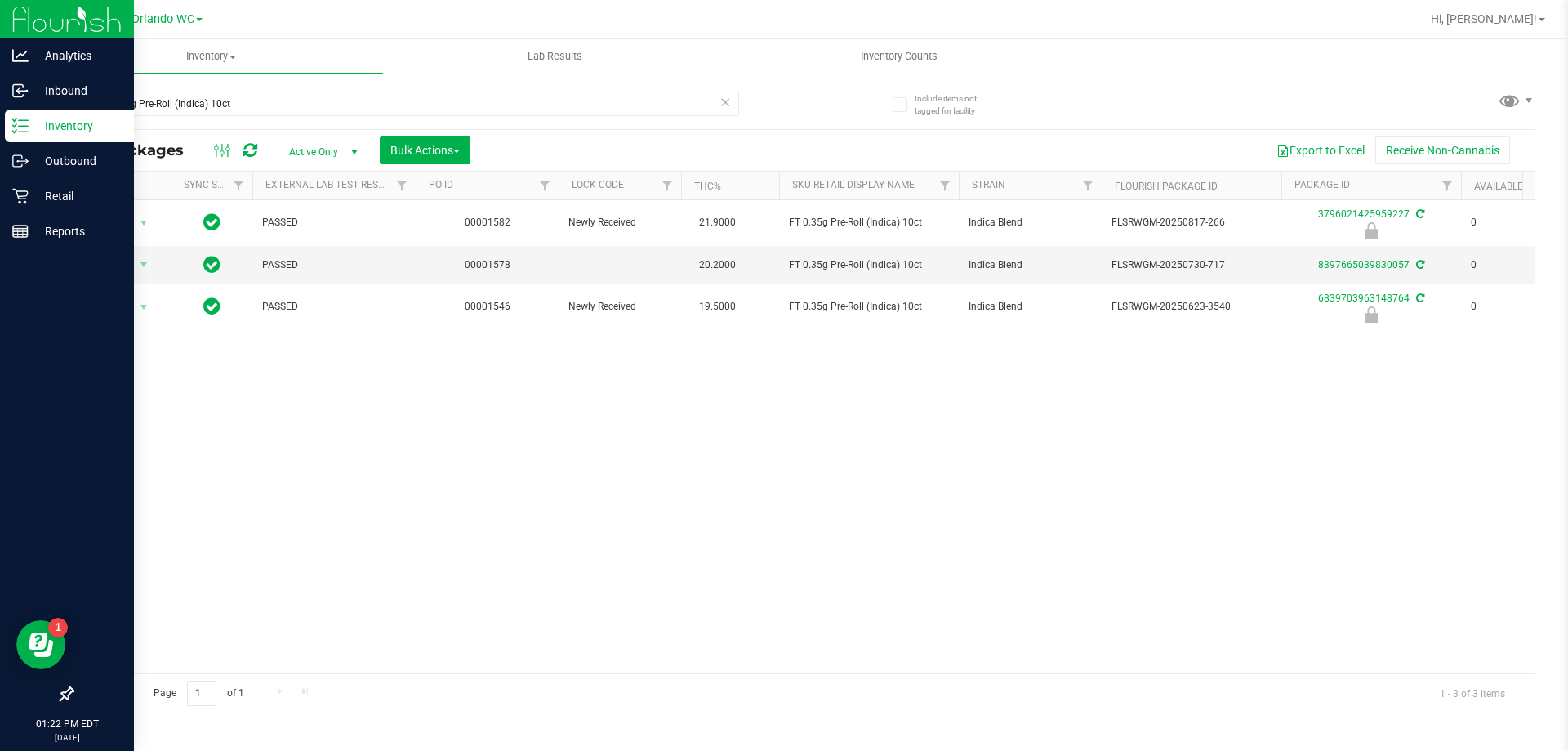
click at [1081, 440] on div "Action Action Edit attributes Global inventory Locate package Package audit log…" at bounding box center [803, 437] width 1462 height 473
click at [632, 104] on input "FT 0.35g Pre-Roll (Indica) 10ct" at bounding box center [405, 103] width 667 height 24
type input "F"
type input "3796021425959227"
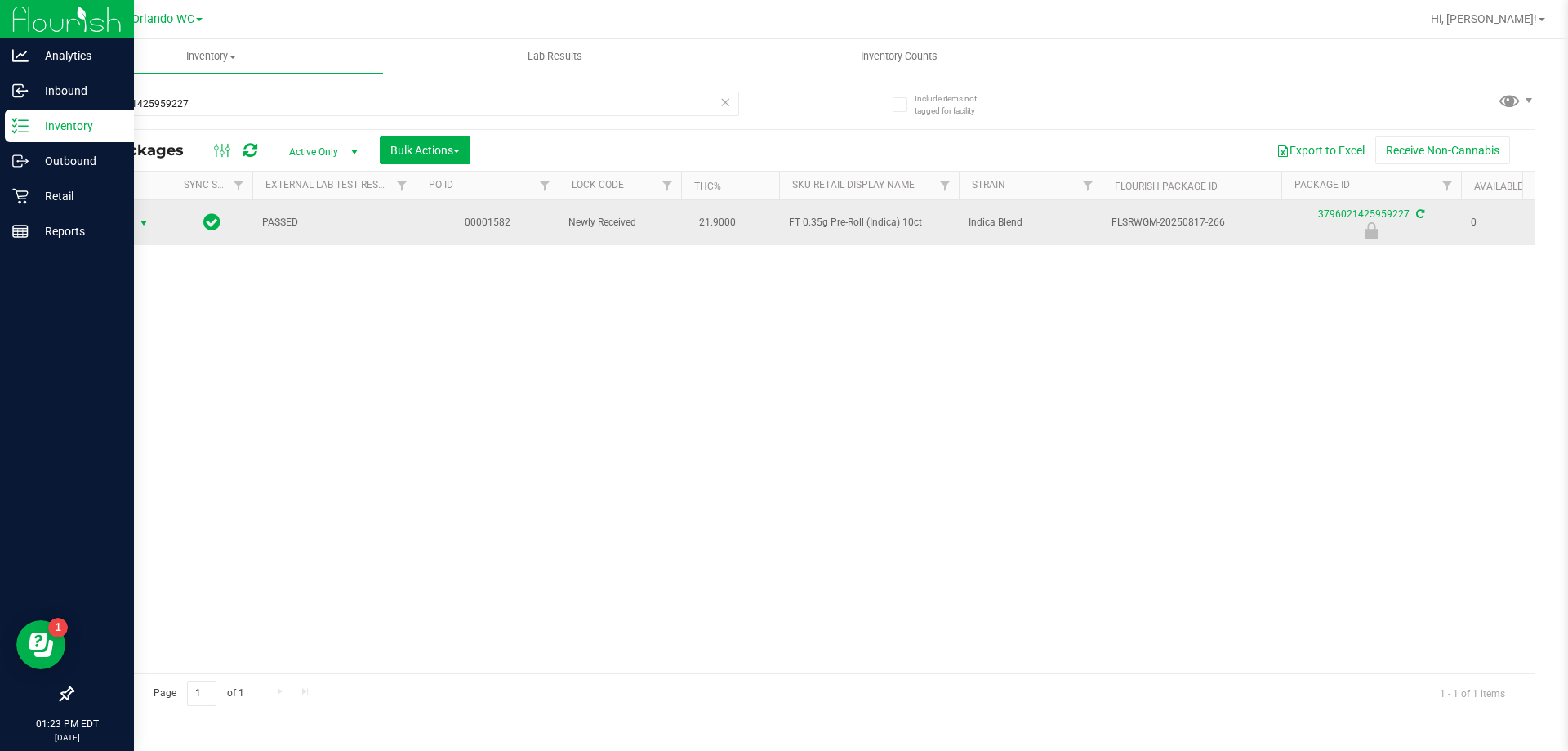
click at [127, 229] on span "Action" at bounding box center [111, 223] width 44 height 23
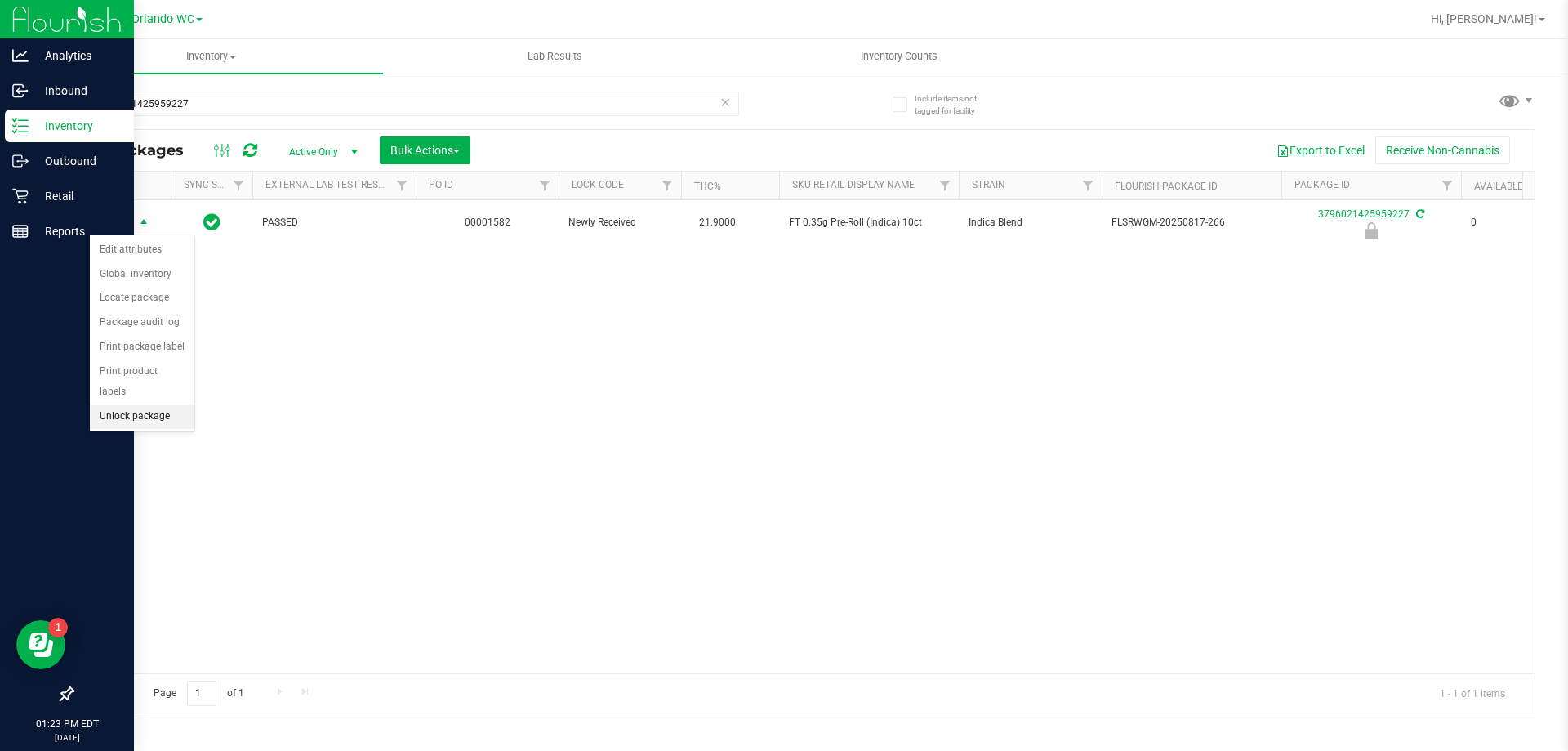
click at [142, 404] on li "Unlock package" at bounding box center [142, 416] width 104 height 24
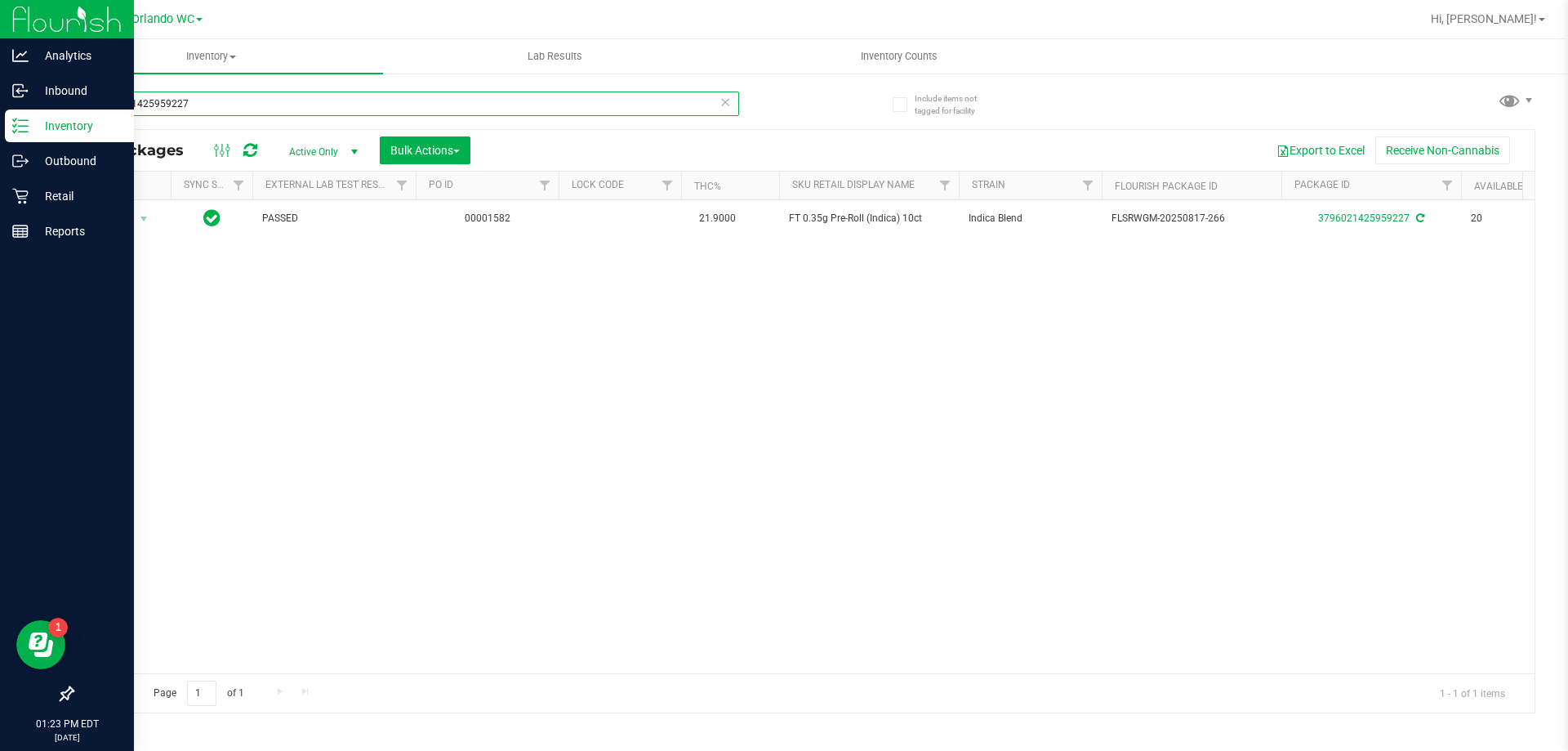
drag, startPoint x: 222, startPoint y: 97, endPoint x: 0, endPoint y: 8, distance: 239.2
click at [0, 46] on div "Analytics Inbound Inventory Outbound Retail Reports 01:23 PM EDT [DATE] 08/22 O…" at bounding box center [784, 375] width 1568 height 751
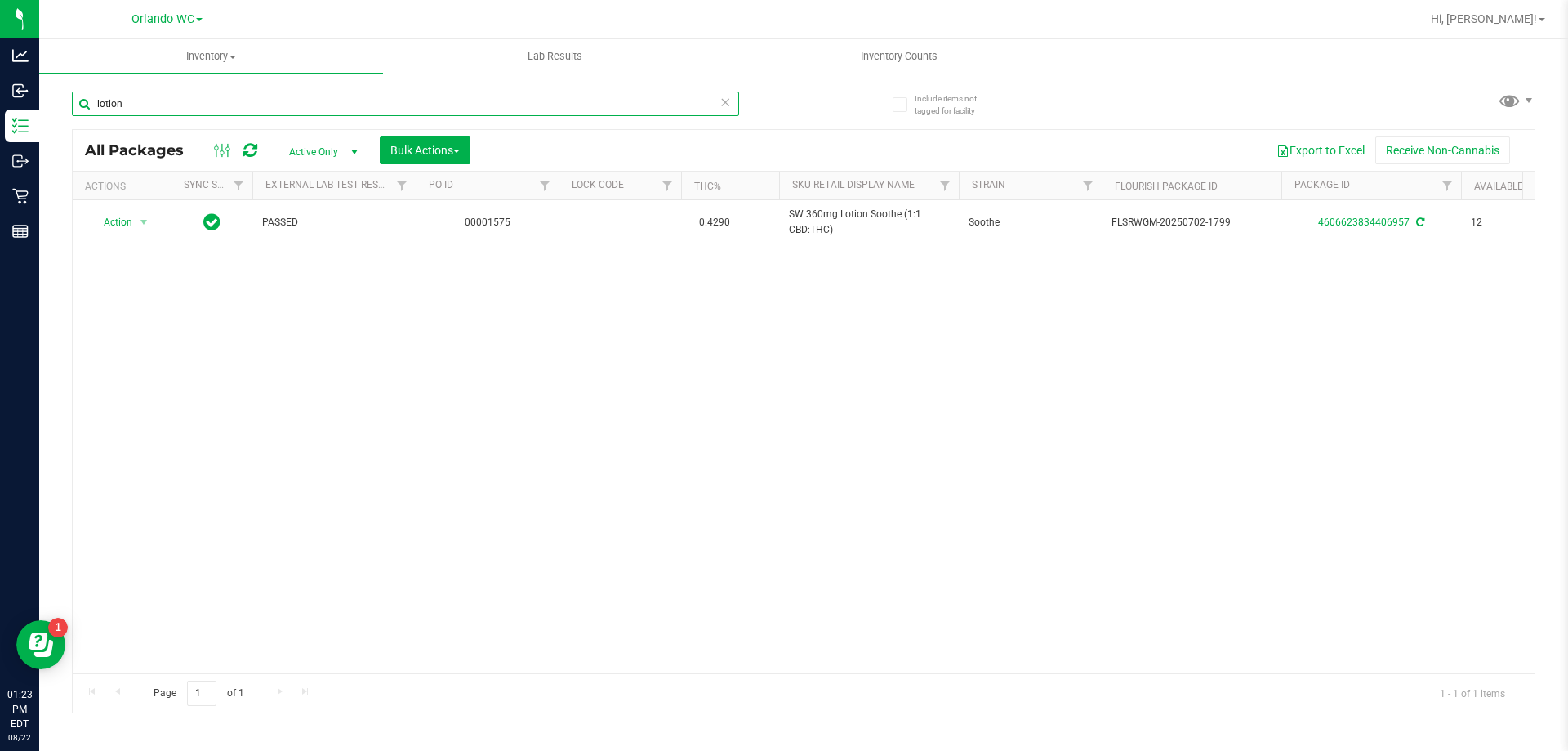
type input "lotion"
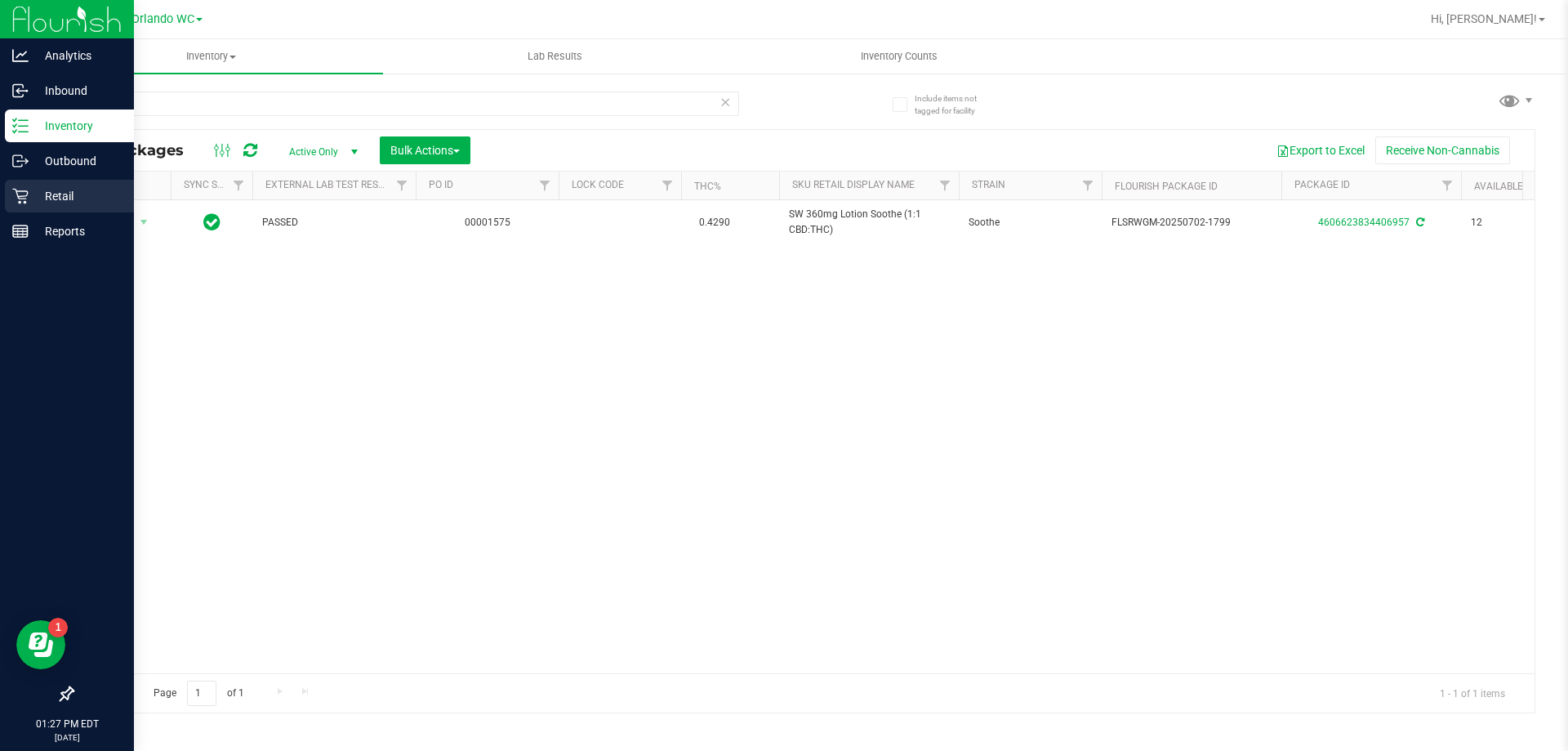
click at [24, 204] on div "Retail" at bounding box center [69, 196] width 129 height 33
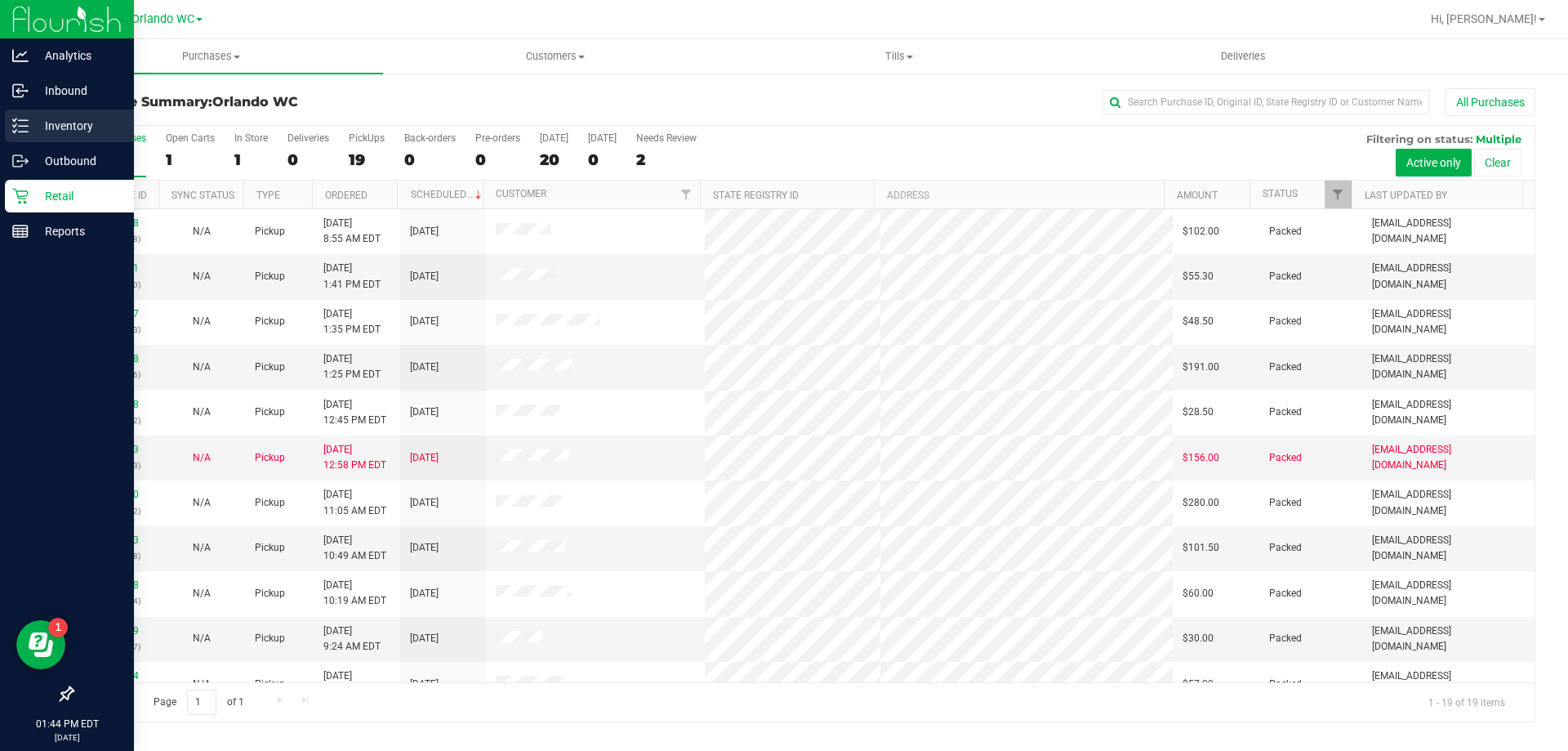
click at [17, 132] on icon at bounding box center [21, 126] width 17 height 17
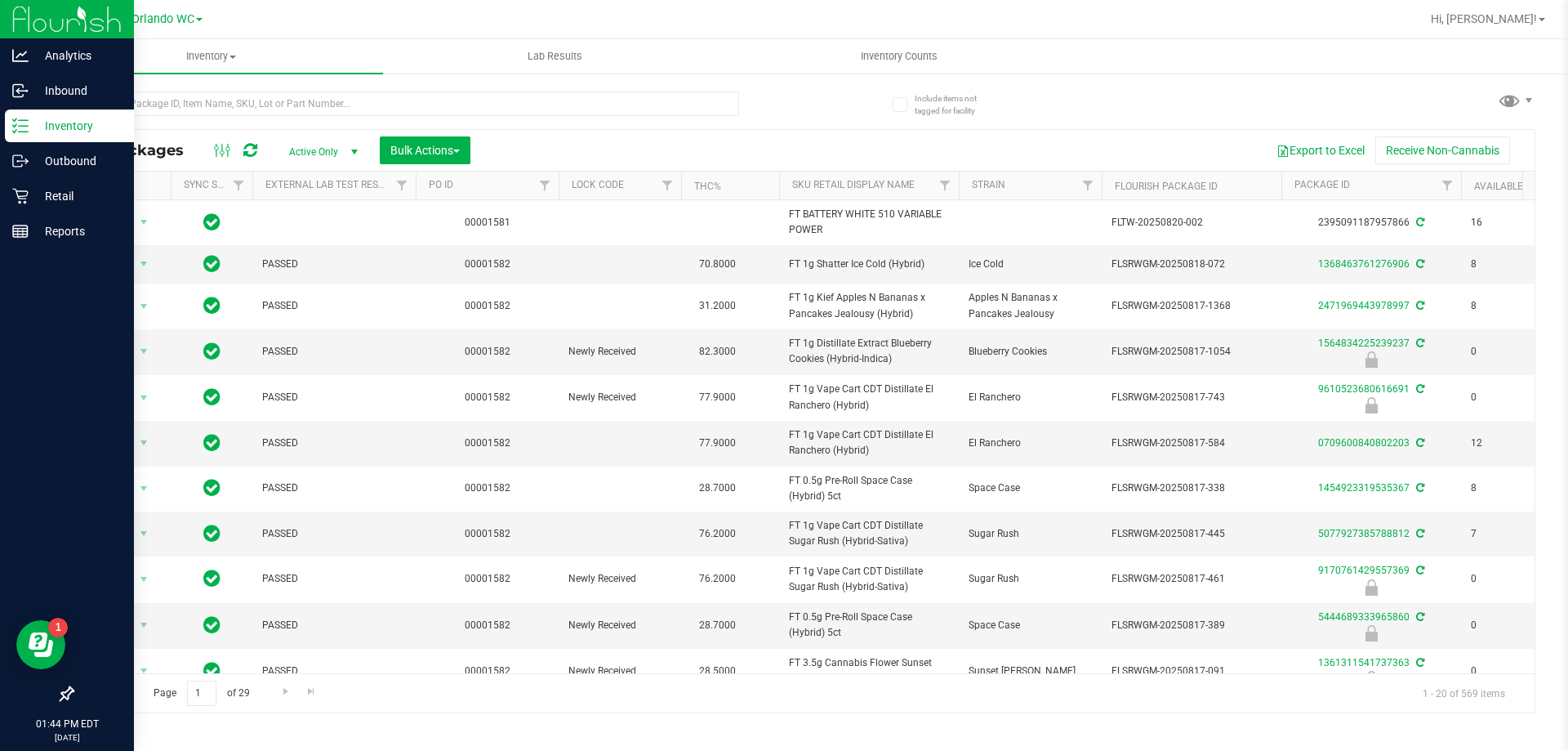
click at [1389, 78] on div "All Packages Active Only Active Only Lab Samples Locked All External Internal B…" at bounding box center [803, 394] width 1463 height 638
click at [240, 93] on input "text" at bounding box center [405, 103] width 667 height 24
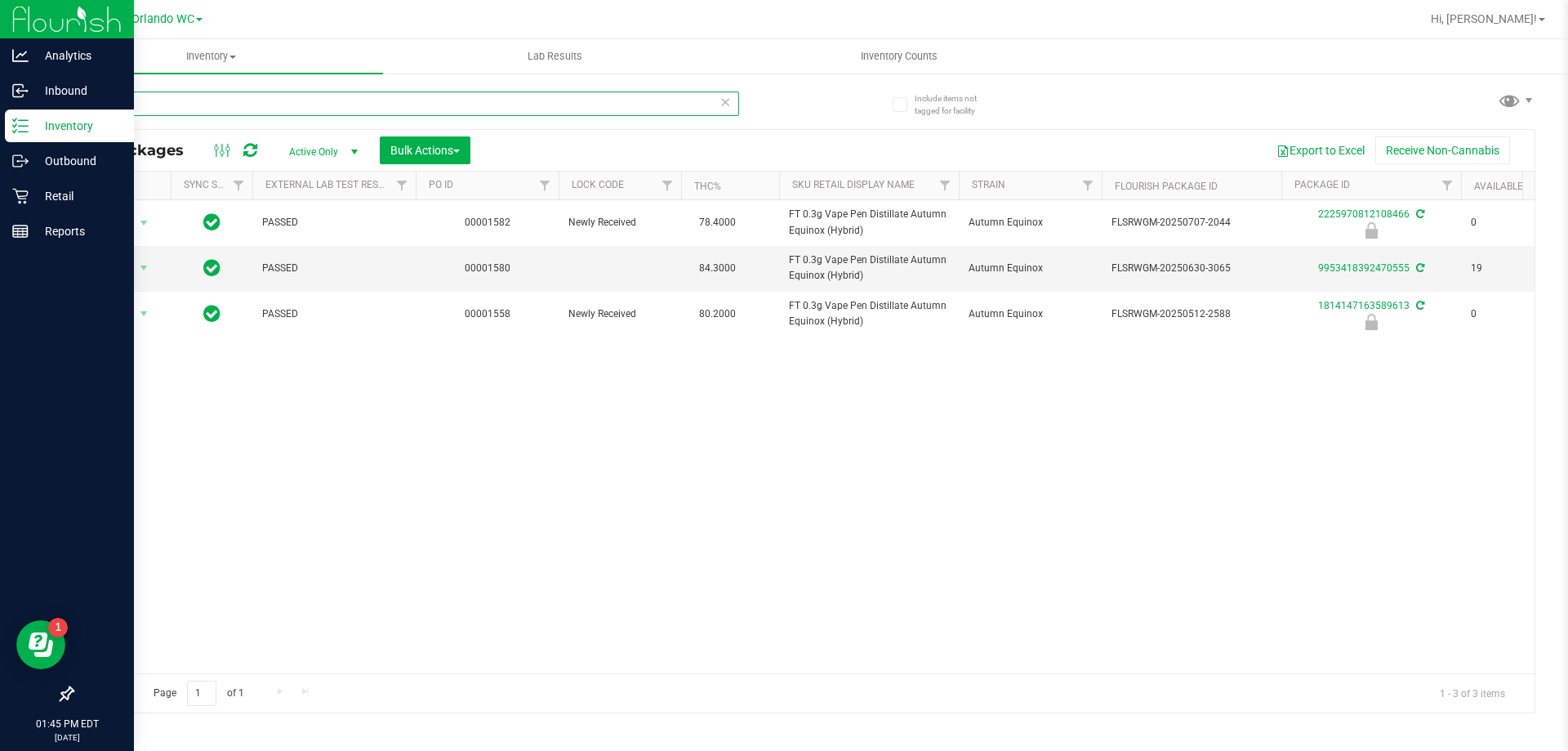
type input "aeq"
click at [26, 198] on icon at bounding box center [21, 196] width 17 height 17
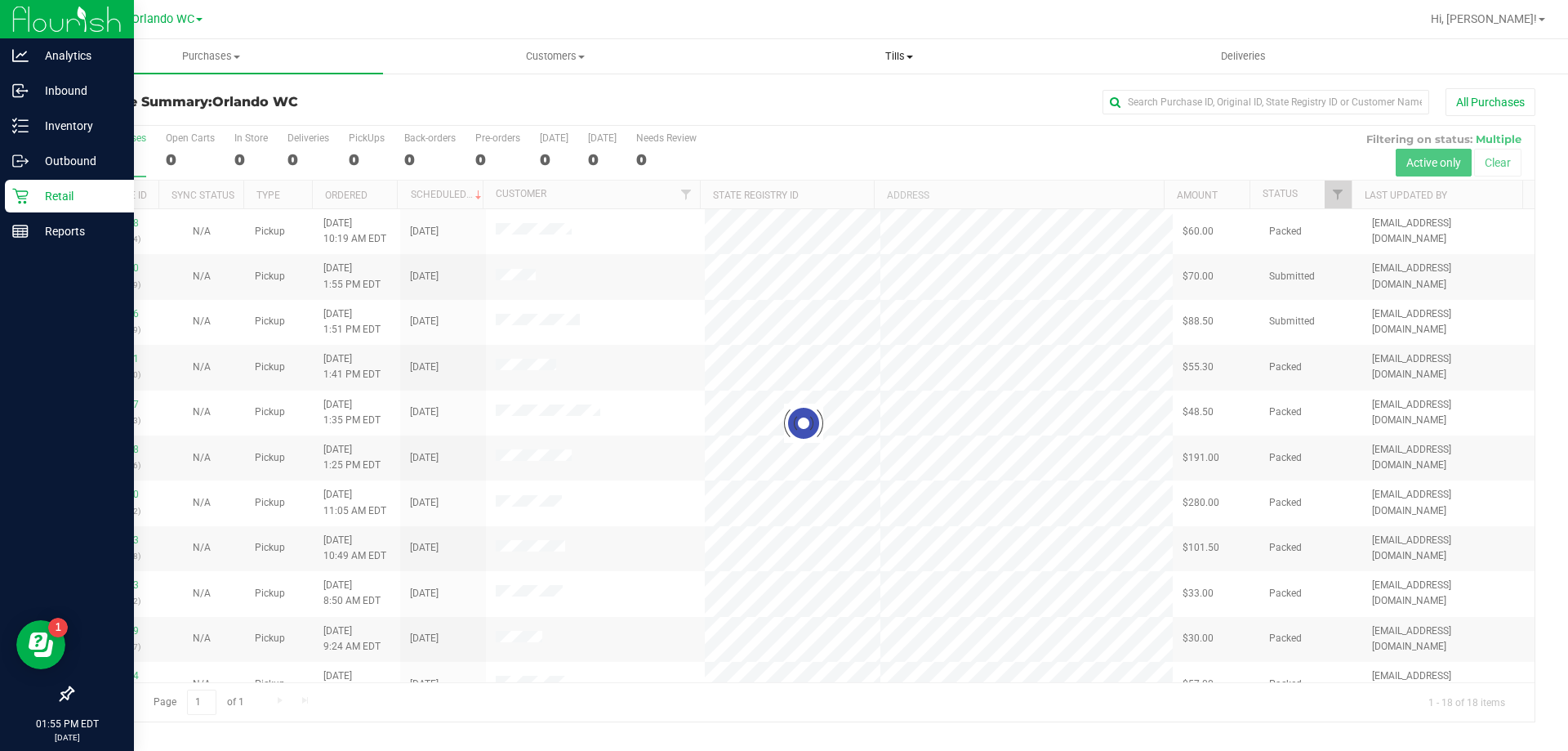
click at [931, 58] on span "Tills" at bounding box center [898, 57] width 342 height 15
click at [809, 96] on span "Manage tills" at bounding box center [782, 98] width 110 height 14
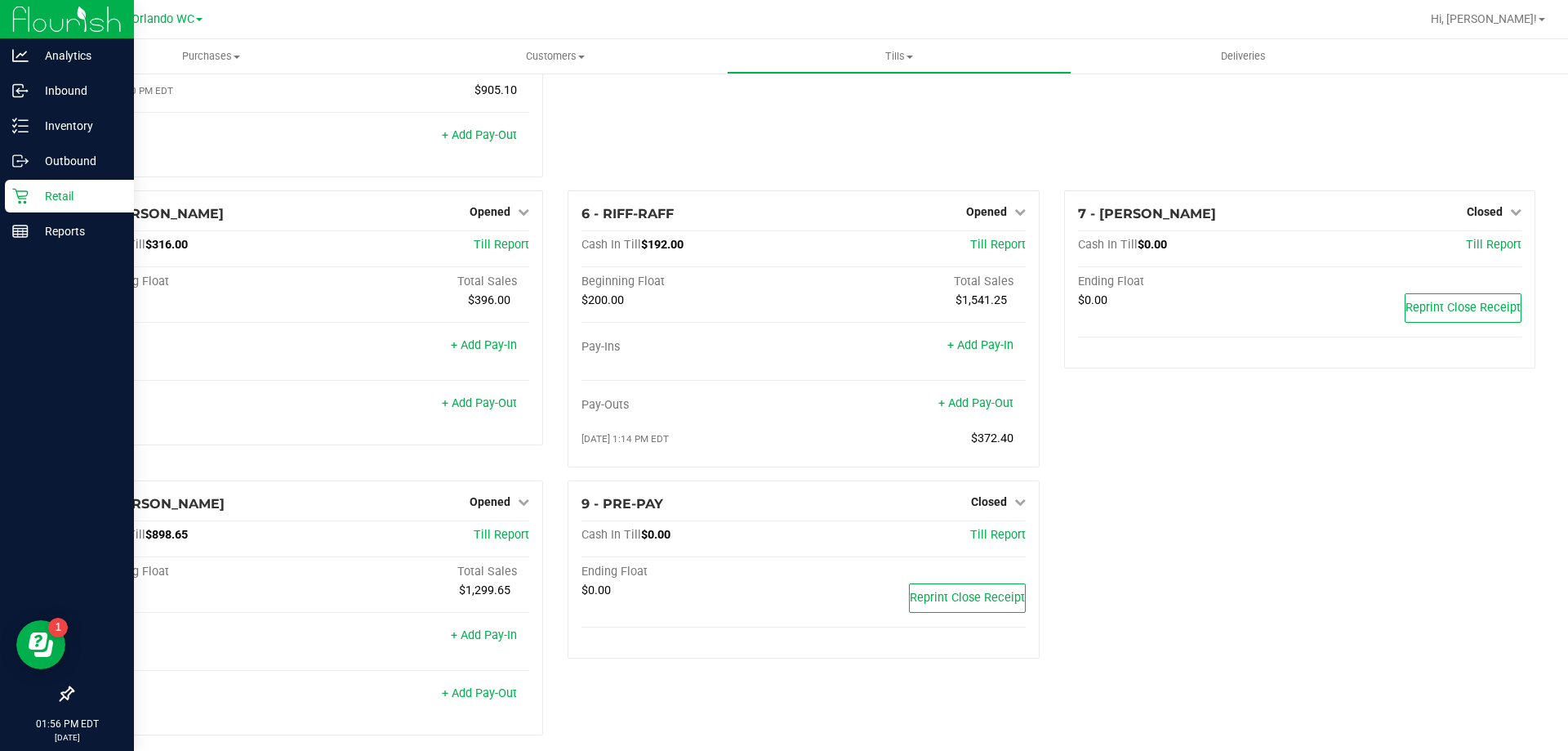
scroll to position [215, 0]
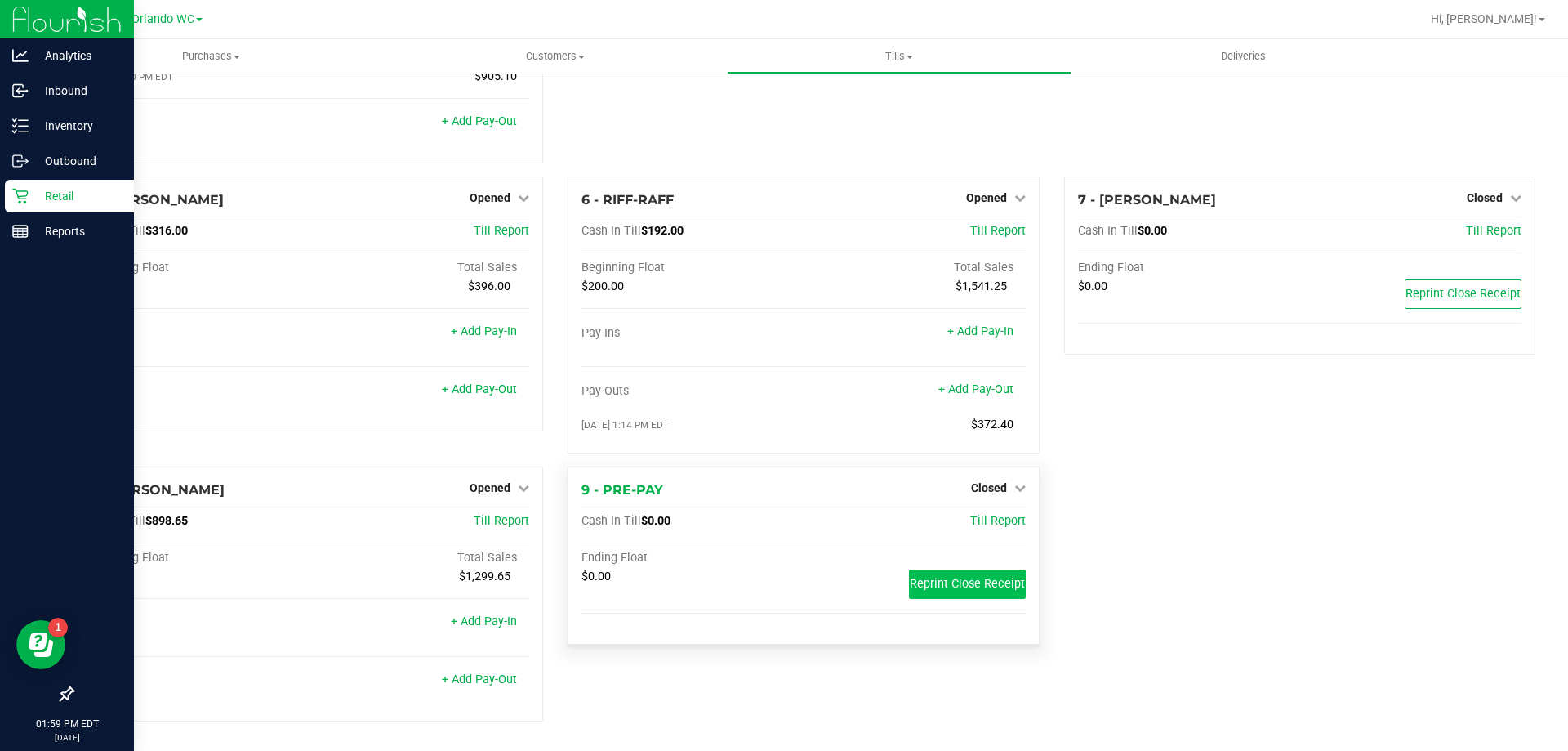
click at [1009, 583] on span "Reprint Close Receipt" at bounding box center [967, 583] width 115 height 14
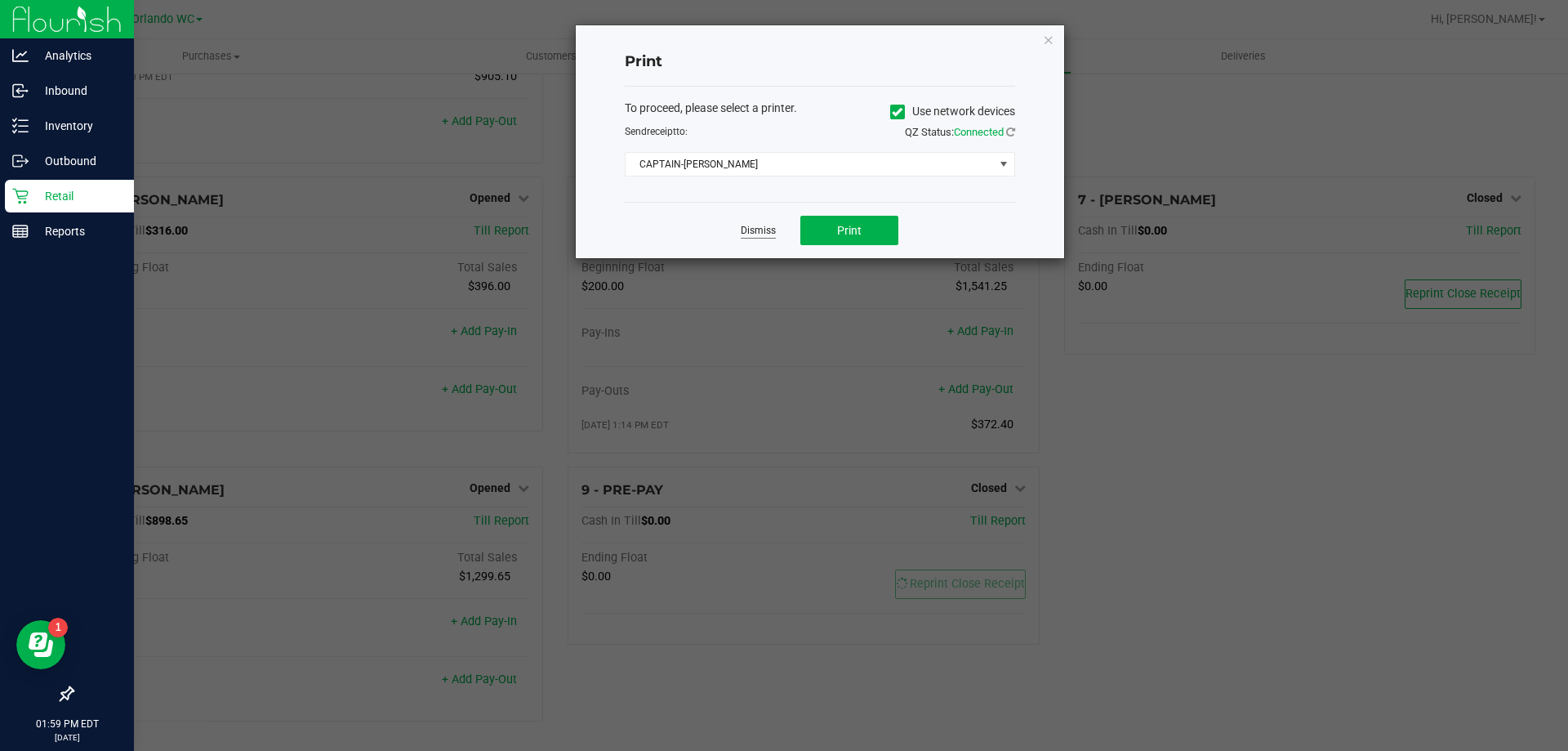
click at [757, 229] on link "Dismiss" at bounding box center [758, 231] width 35 height 14
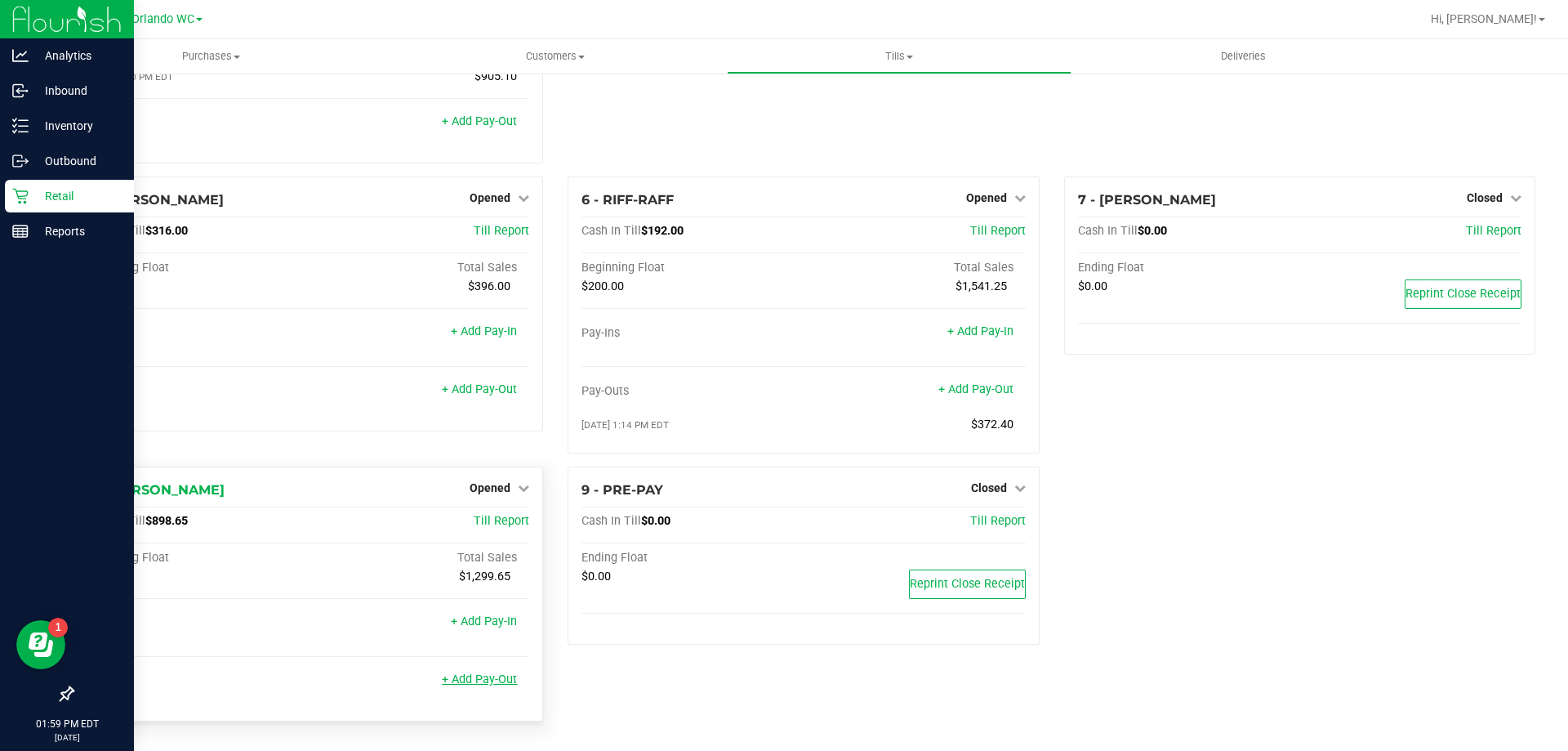
click at [472, 681] on link "+ Add Pay-Out" at bounding box center [479, 679] width 75 height 14
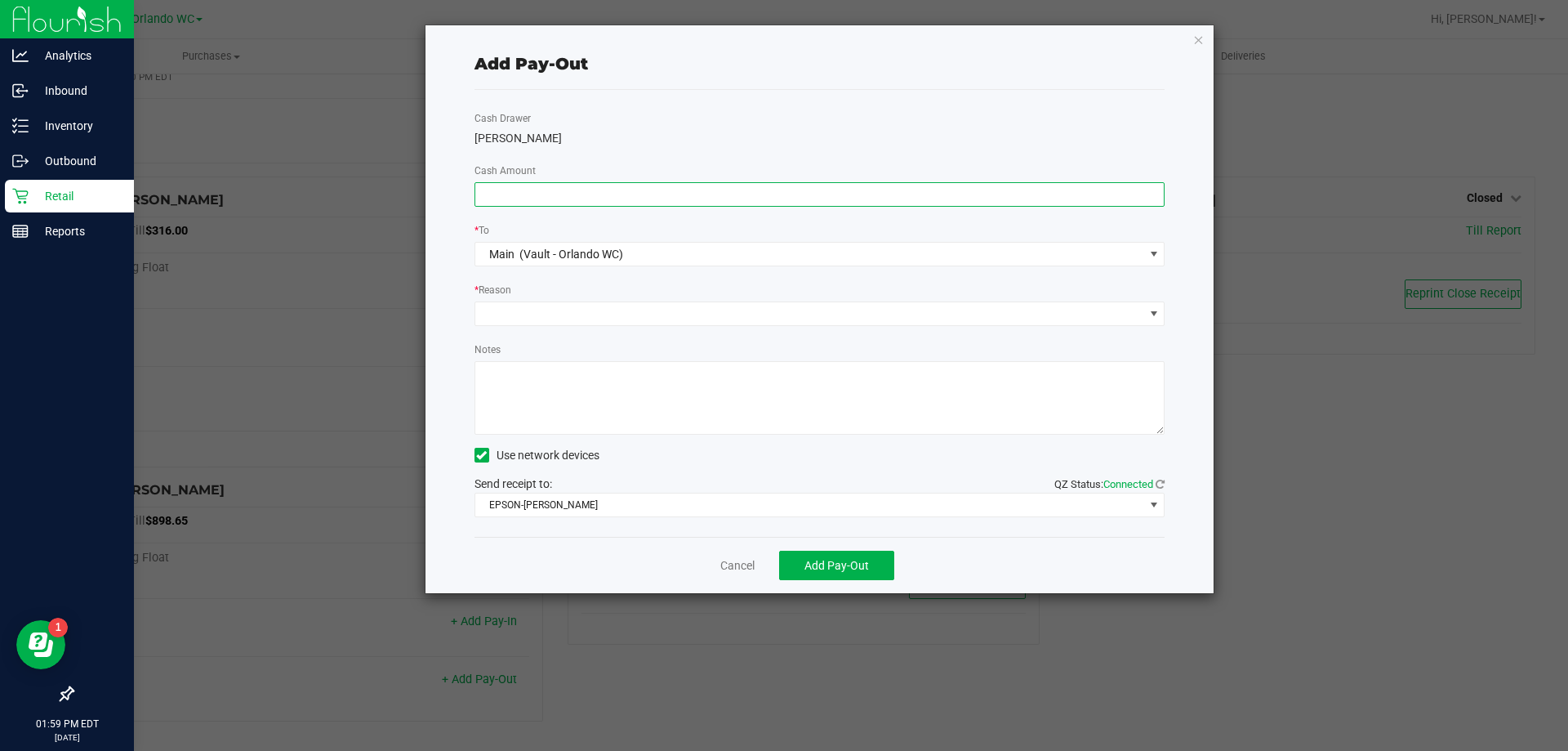
click at [679, 204] on input at bounding box center [819, 194] width 689 height 23
type input "$698.65"
click at [574, 328] on div "Cash Drawer [PERSON_NAME] Cash Amount $698.65 * To Main (Vault - Orlando WC) * …" at bounding box center [819, 313] width 691 height 447
click at [546, 323] on span at bounding box center [809, 313] width 669 height 23
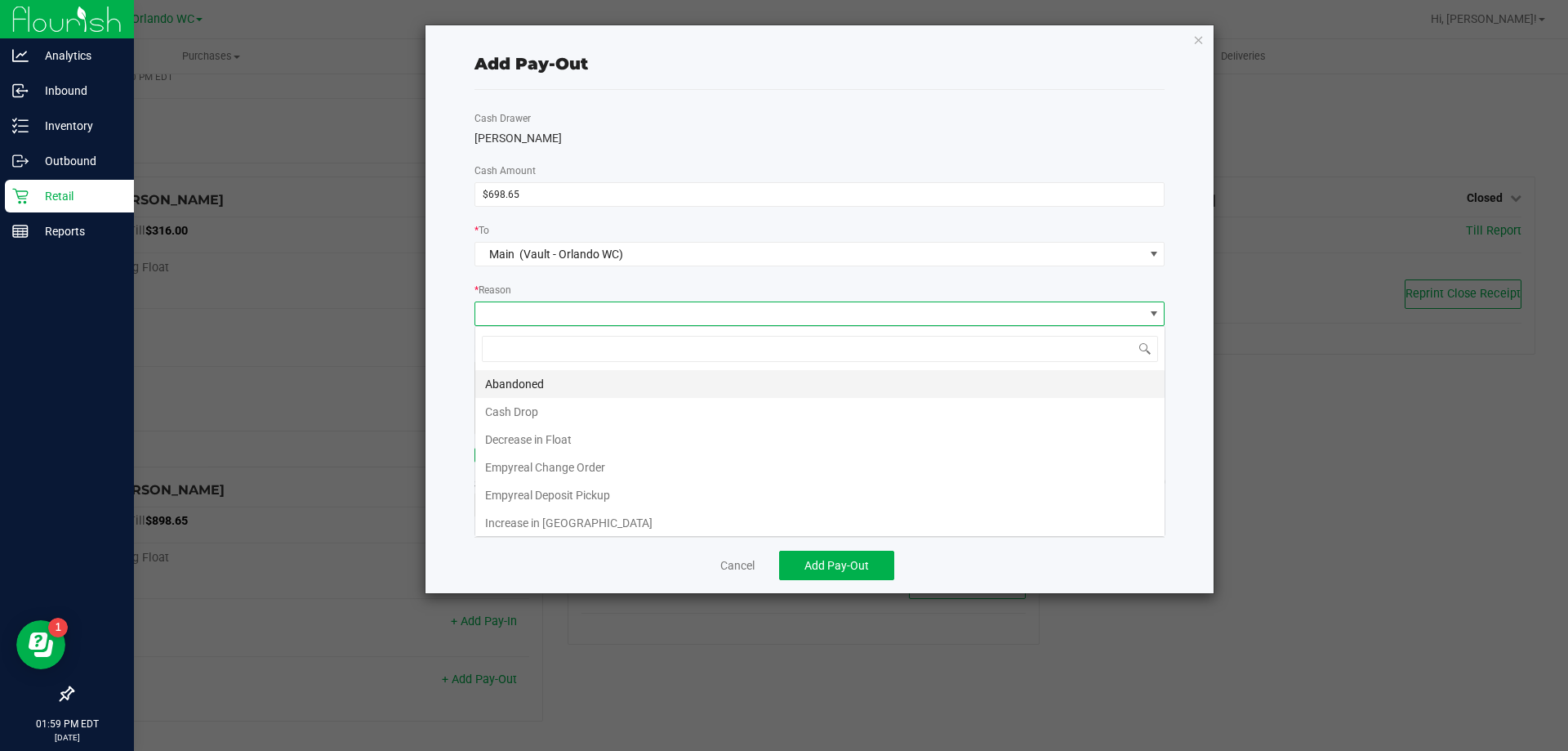
scroll to position [24, 690]
click at [532, 410] on li "Cash Drop" at bounding box center [819, 411] width 689 height 28
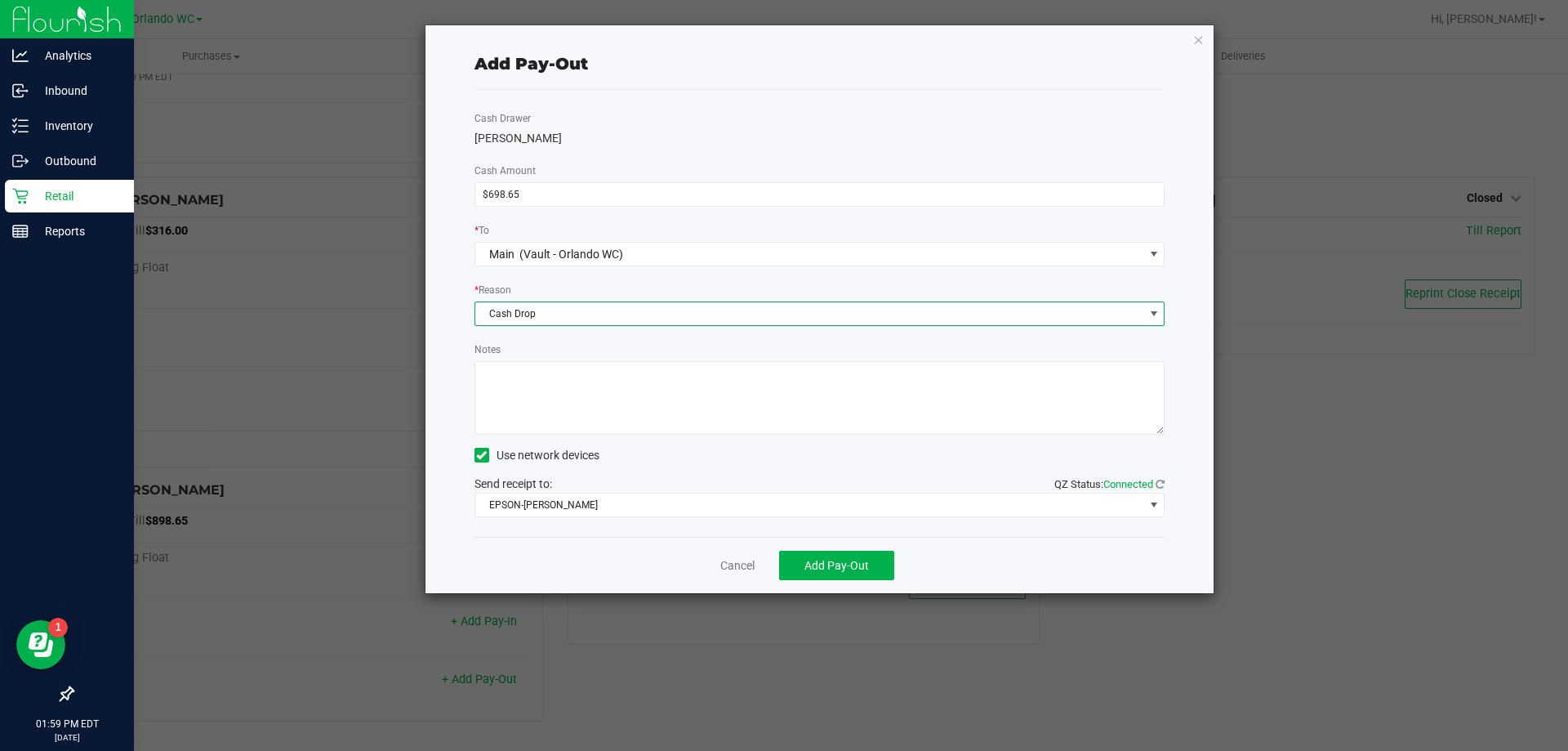
click at [576, 388] on textarea "Notes" at bounding box center [819, 398] width 691 height 73
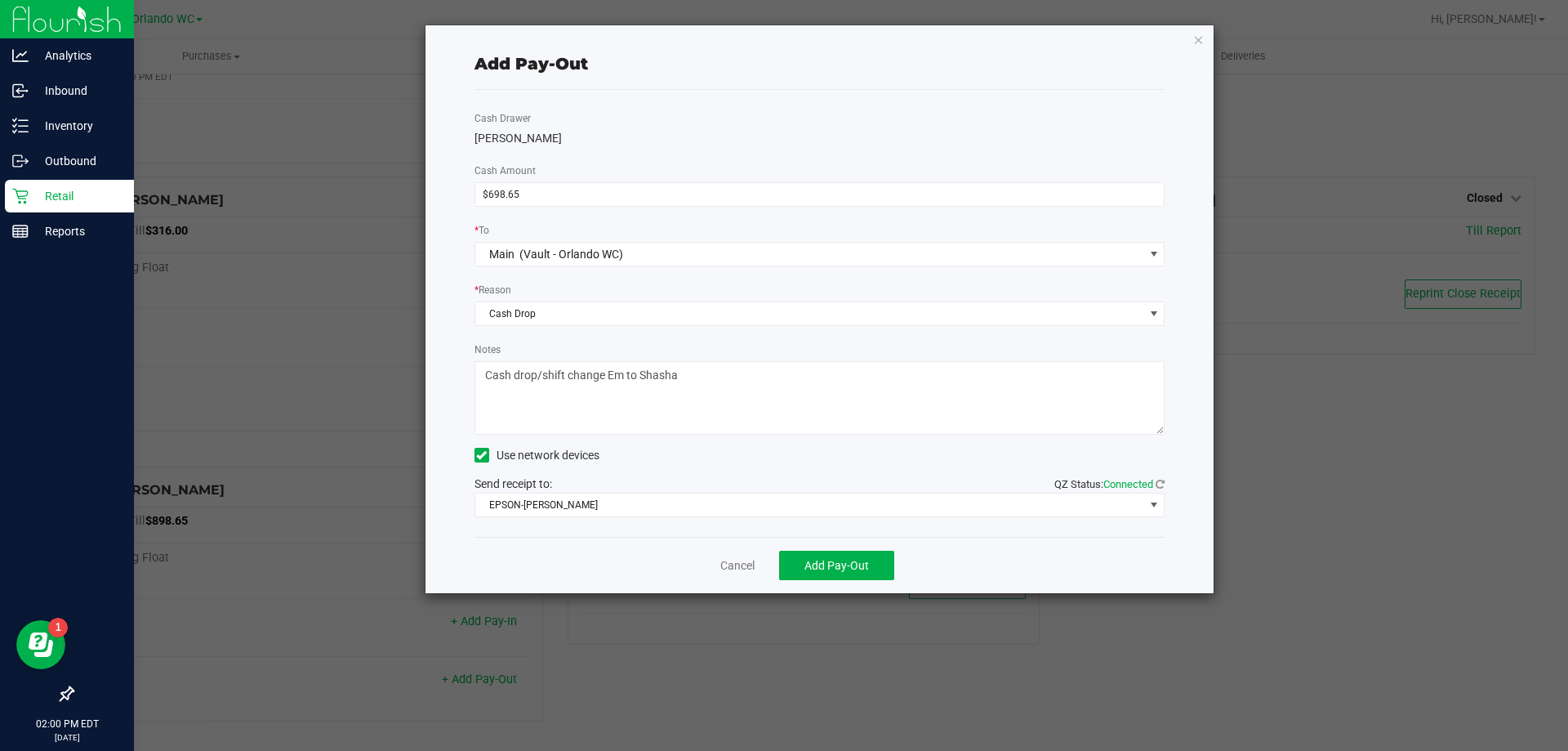
click at [648, 381] on textarea "Notes" at bounding box center [819, 398] width 691 height 73
click at [824, 365] on textarea "Notes" at bounding box center [819, 398] width 691 height 73
type textarea "Cash drop/shift change Em to [PERSON_NAME]"
click at [808, 571] on span "Add Pay-Out" at bounding box center [836, 565] width 64 height 13
click at [727, 561] on link "Dismiss" at bounding box center [732, 565] width 39 height 18
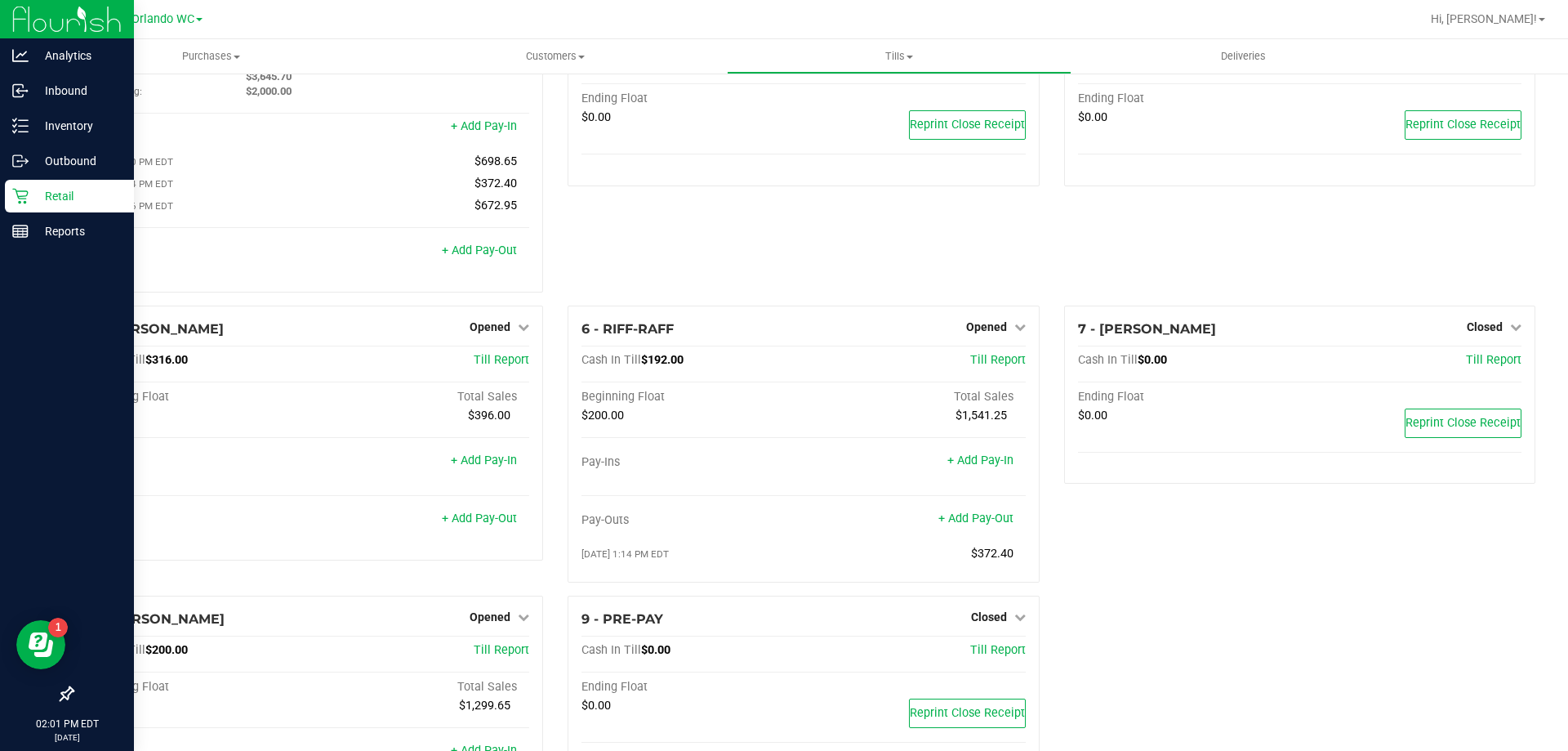
scroll to position [0, 0]
